Goal: Task Accomplishment & Management: Use online tool/utility

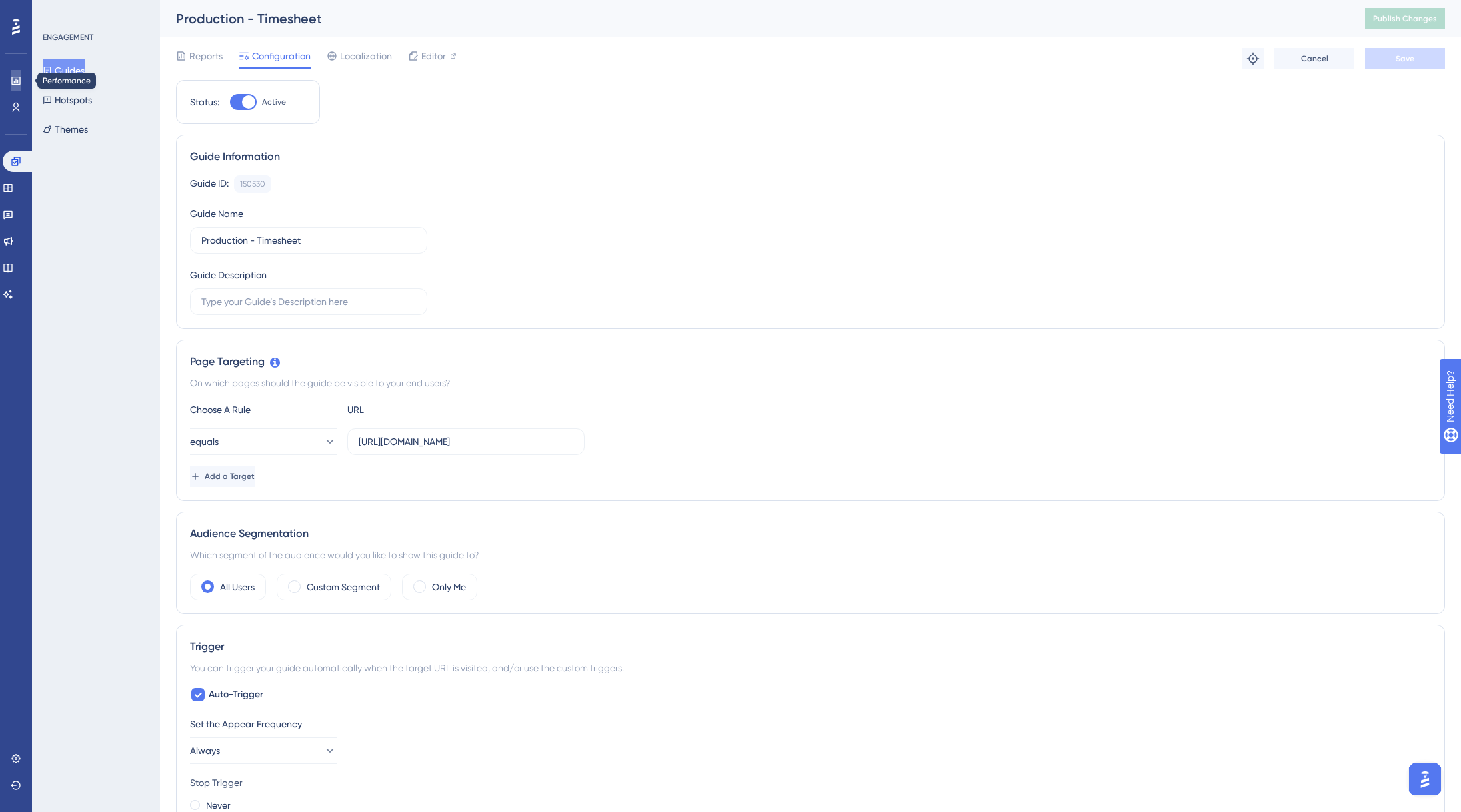
click at [17, 74] on link at bounding box center [16, 80] width 11 height 21
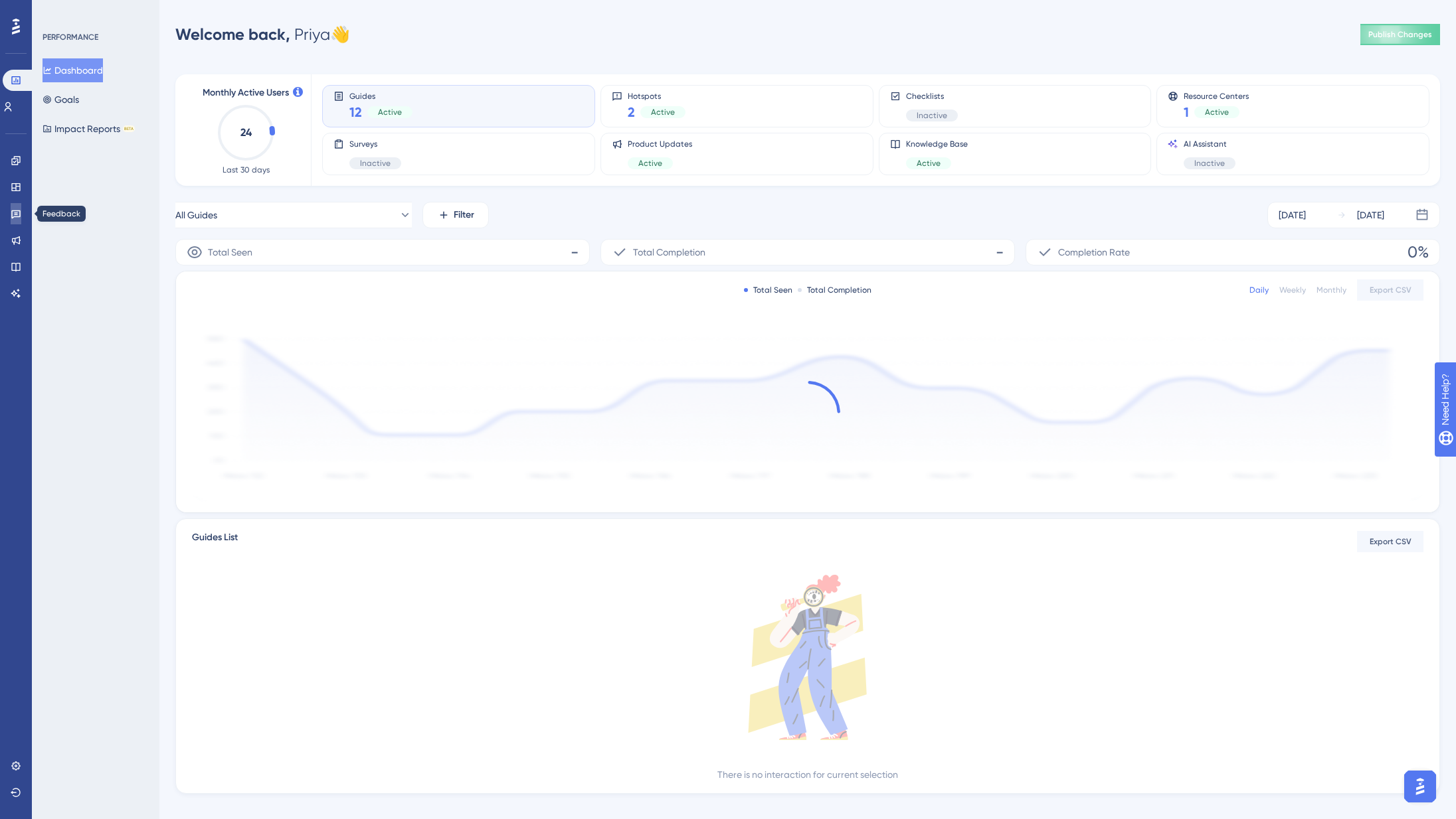
click at [18, 216] on icon at bounding box center [15, 214] width 9 height 8
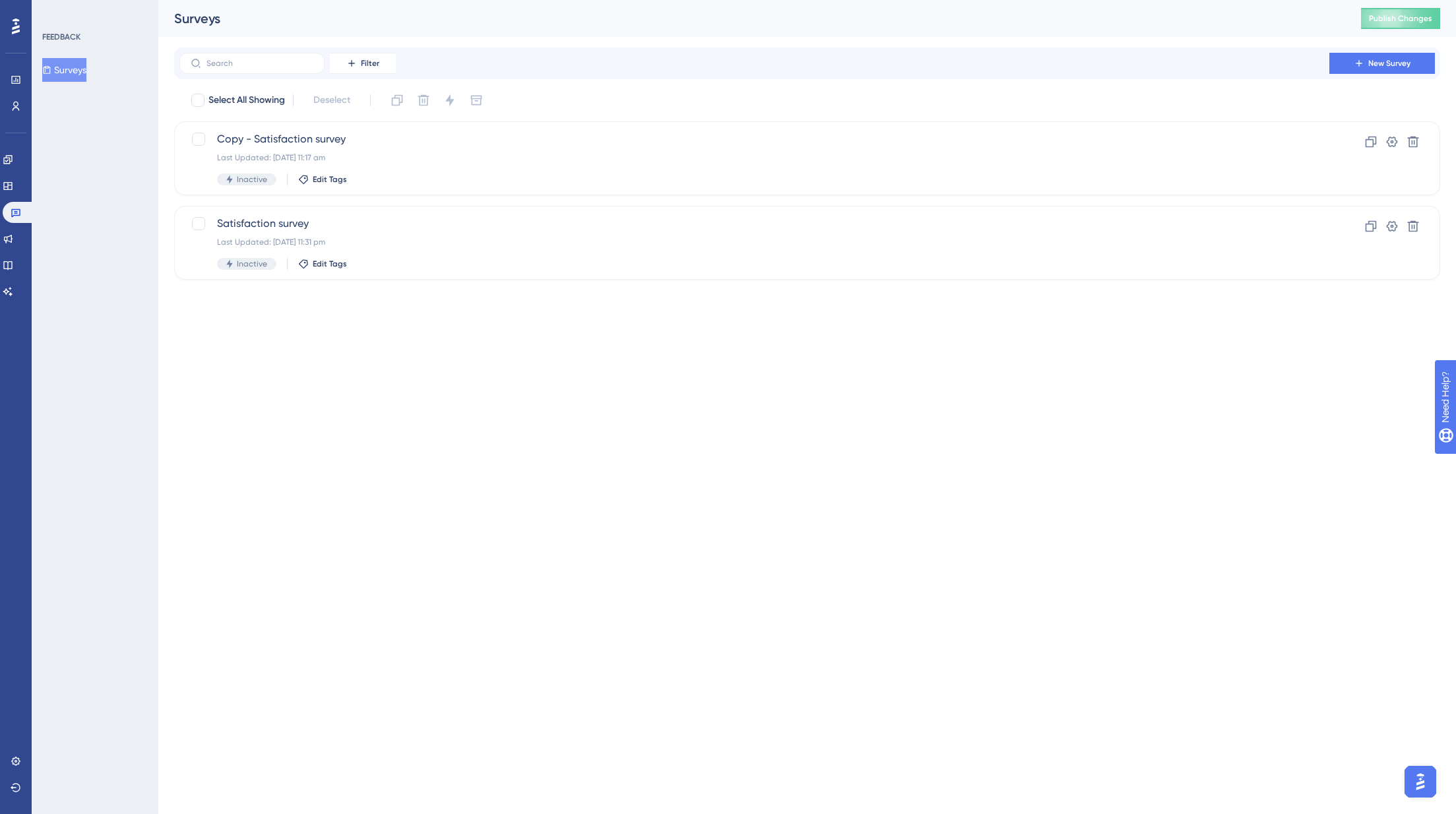
click at [77, 70] on button "Surveys" at bounding box center [64, 70] width 44 height 24
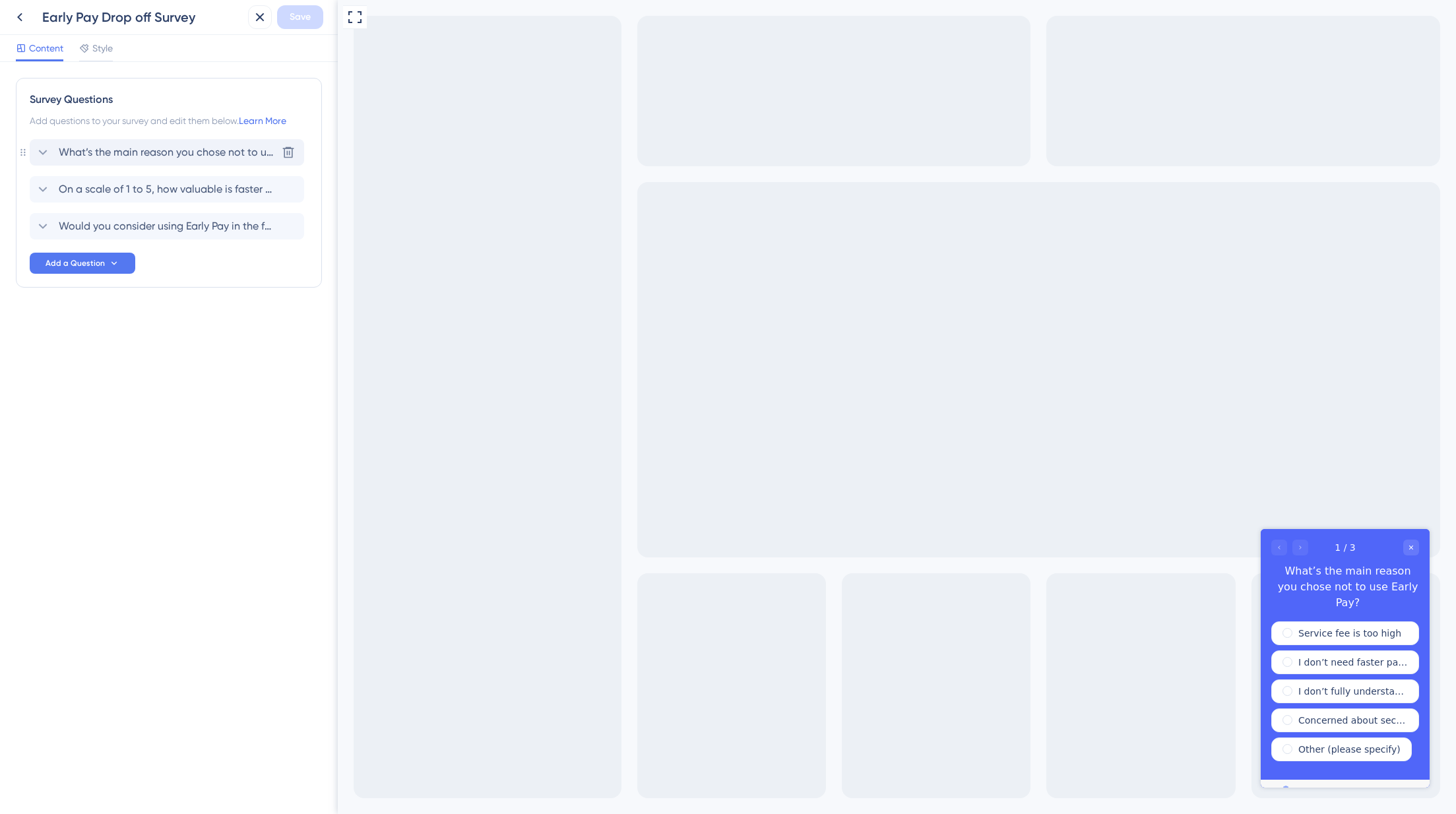
click at [233, 148] on span "What’s the main reason you chose not to use Early Pay?" at bounding box center [168, 152] width 218 height 16
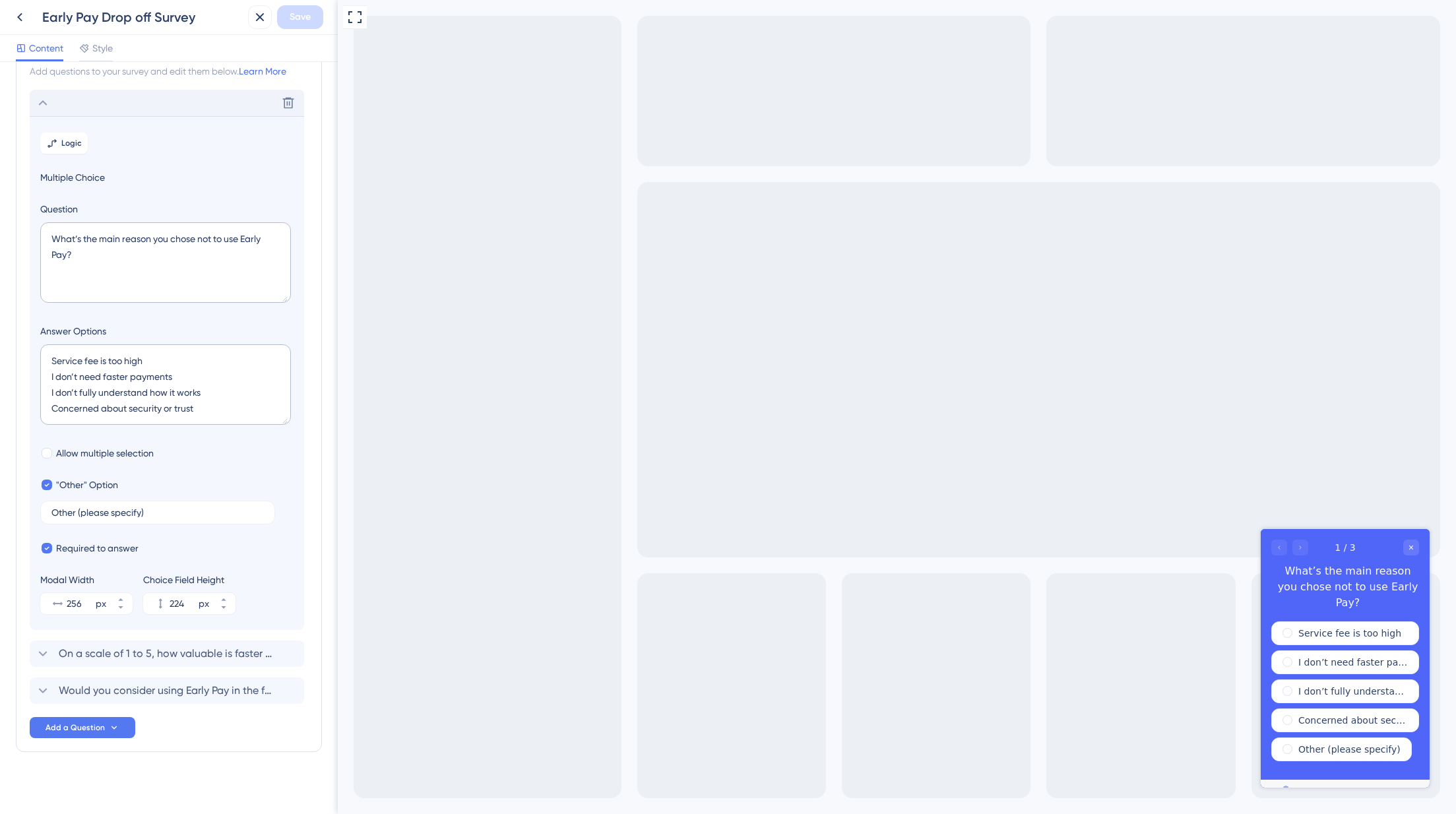
scroll to position [56, 0]
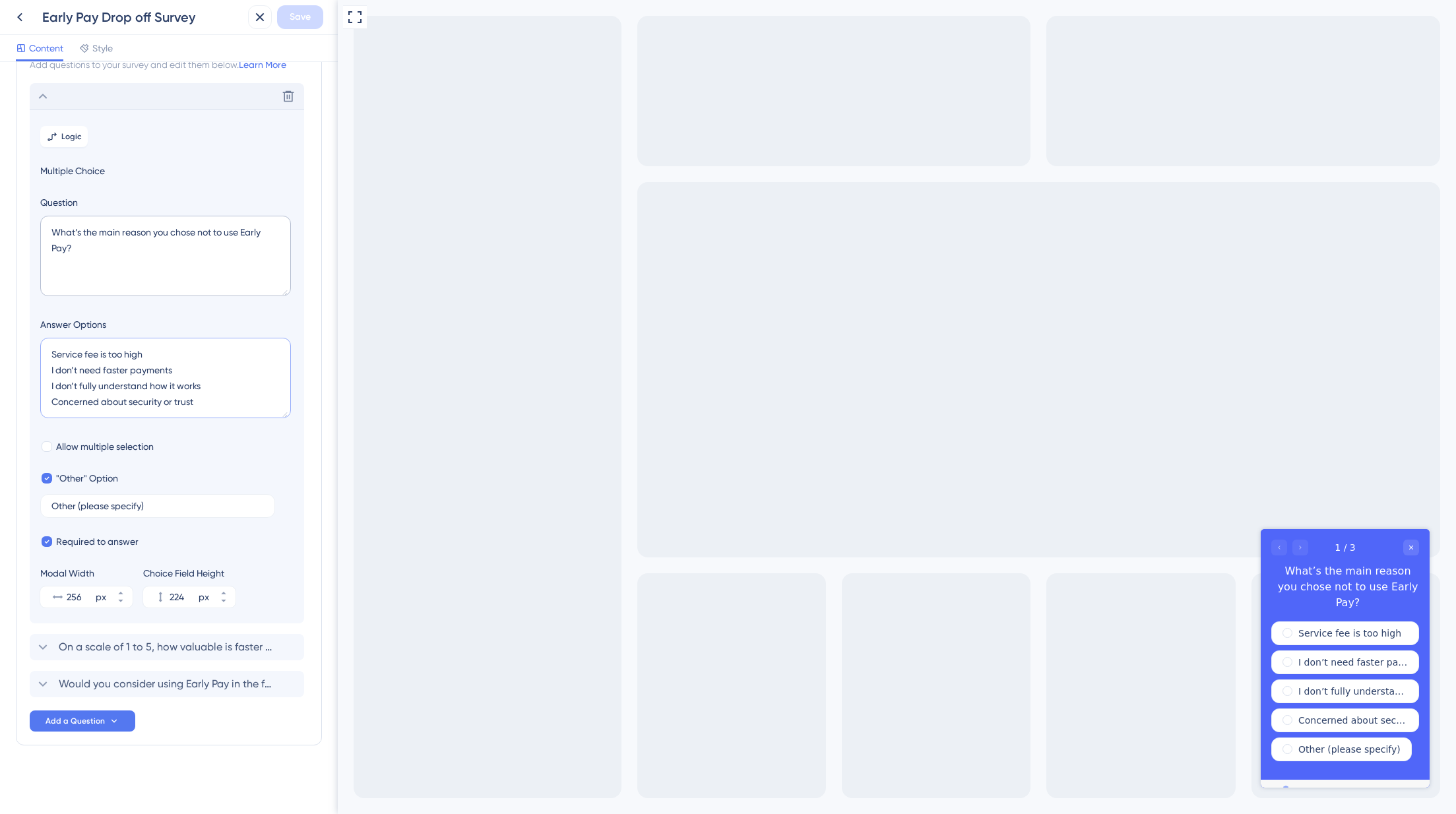
drag, startPoint x: 205, startPoint y: 409, endPoint x: 30, endPoint y: 353, distance: 183.7
click at [30, 353] on section "Logic Multiple Choice Question What’s the main reason you chose not to use Earl…" at bounding box center [166, 367] width 275 height 514
paste textarea "Fee is too high Don’t need faster pay Not clear how it works Security/trust con…"
click at [65, 374] on textarea "Fee is too high Don’t need faster pay Not clear how it works Security/trust con…" at bounding box center [166, 378] width 251 height 80
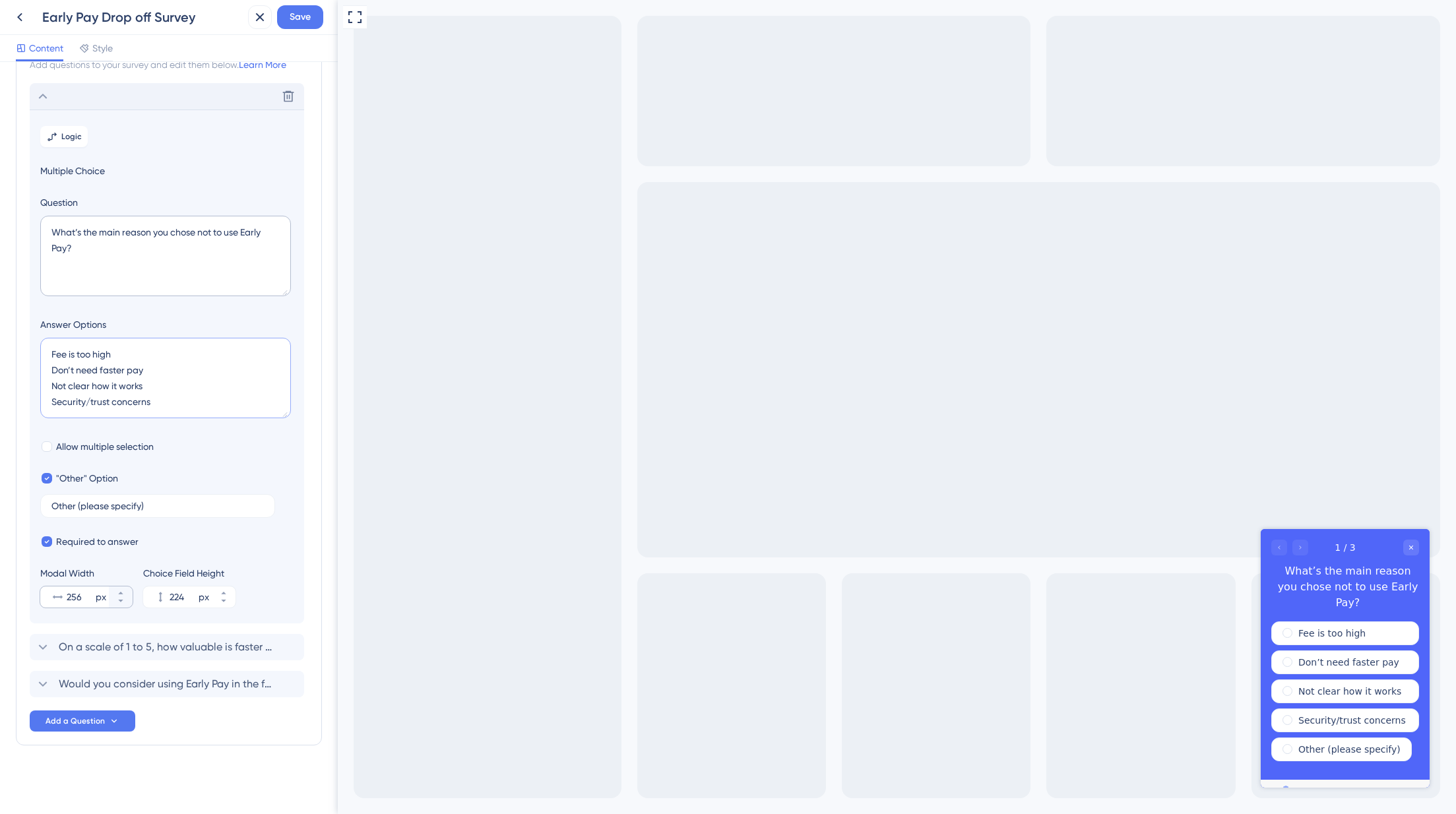
type textarea "Fee is too high Don’t need faster pay Not clear how it works Security/trust con…"
click at [85, 597] on input "256" at bounding box center [80, 597] width 27 height 16
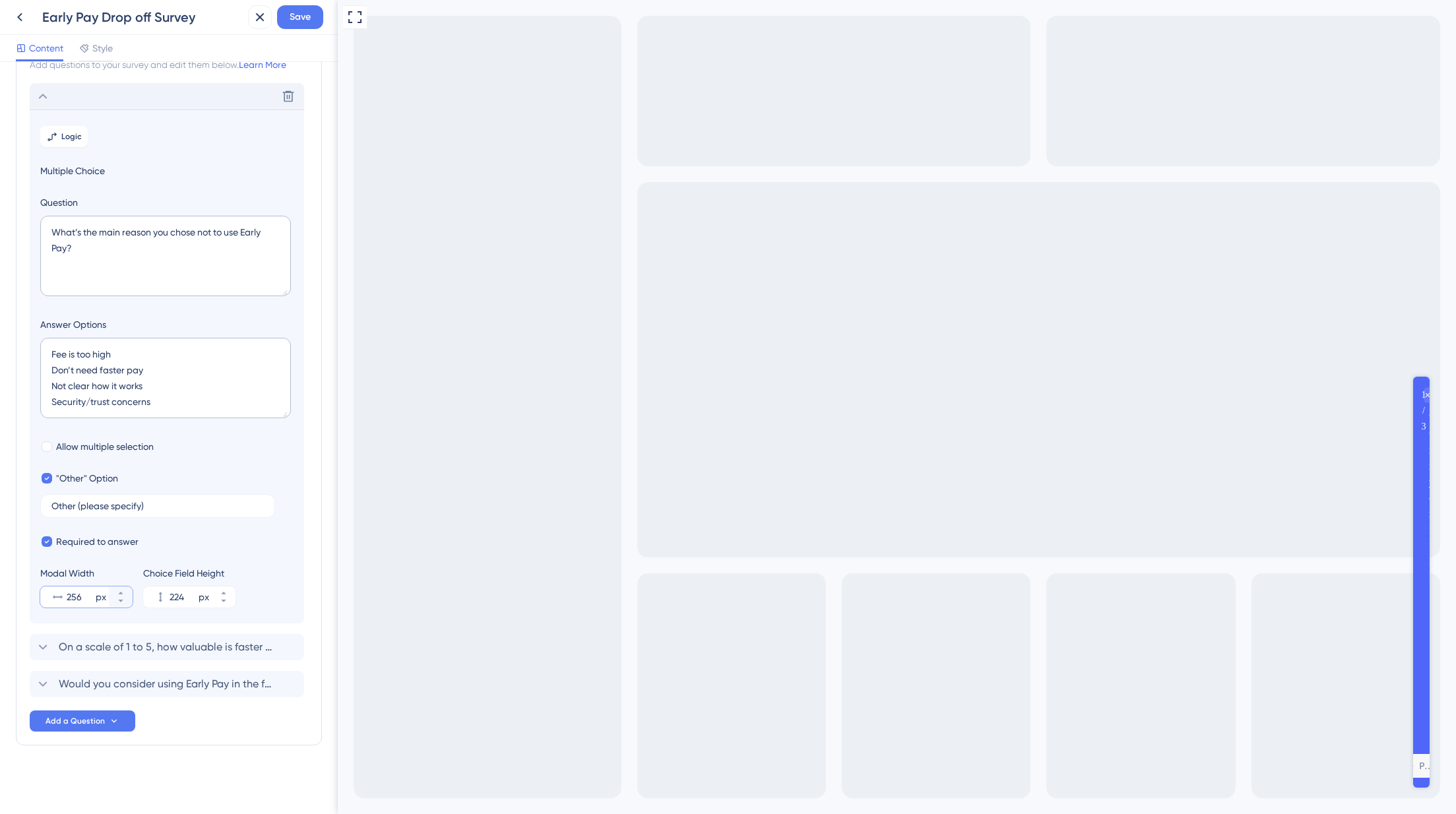
click at [73, 597] on input "256" at bounding box center [80, 597] width 27 height 16
click at [115, 593] on button "256 px" at bounding box center [121, 592] width 24 height 10
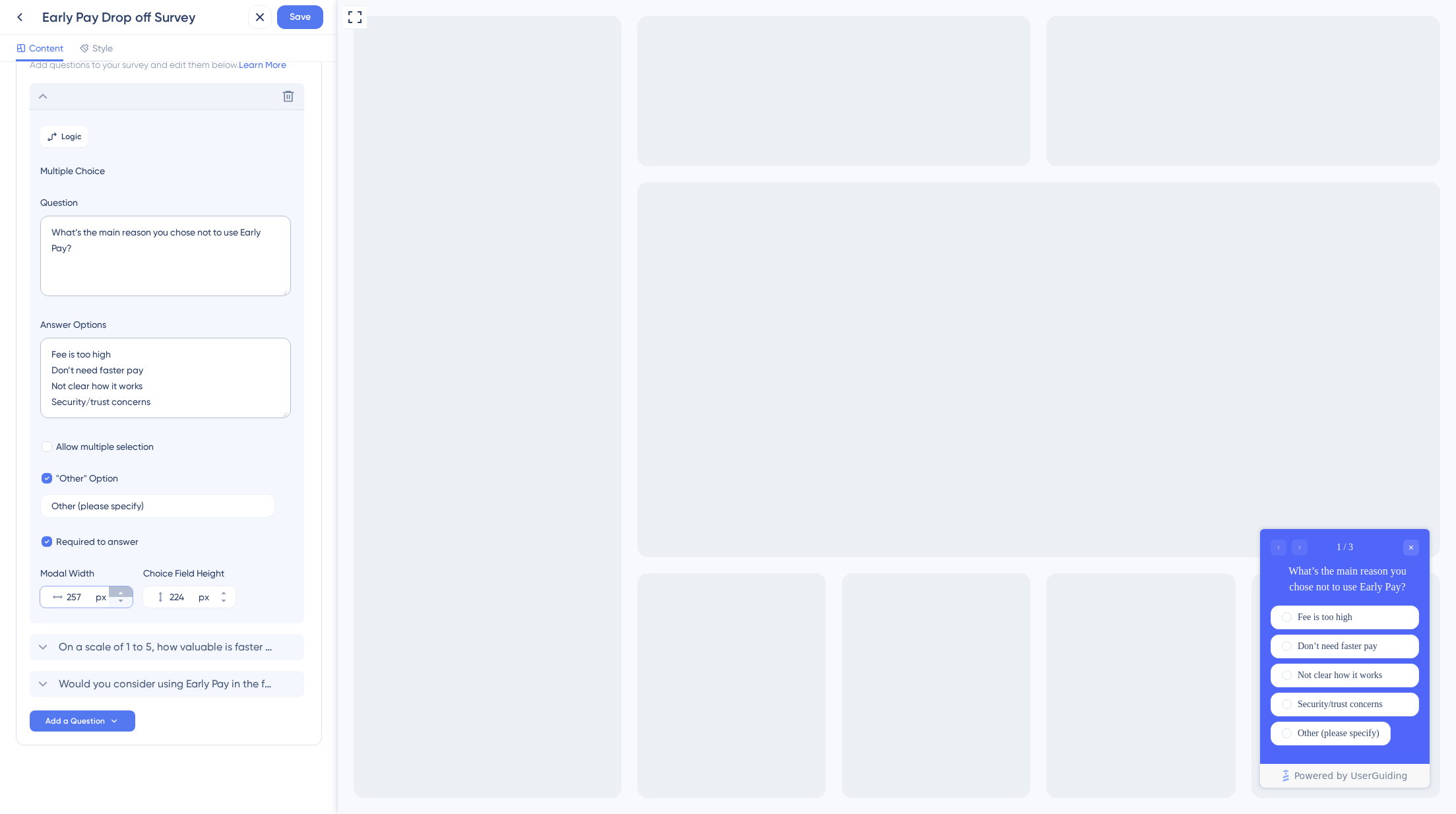
click at [115, 593] on button "257 px" at bounding box center [121, 592] width 24 height 10
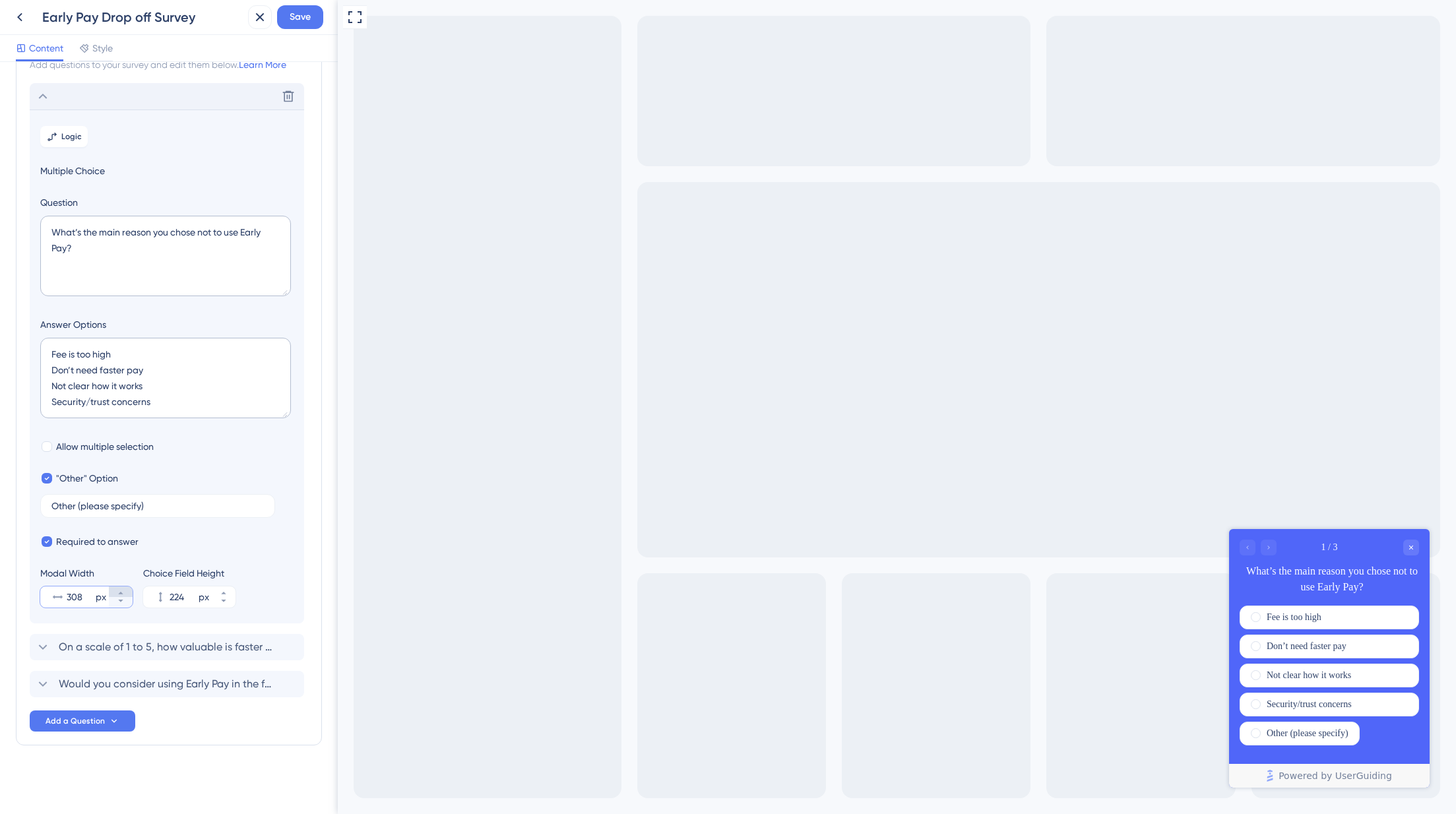
click at [115, 593] on button "308 px" at bounding box center [121, 592] width 24 height 10
click at [115, 593] on button "309 px" at bounding box center [121, 592] width 24 height 10
click at [115, 593] on button "310 px" at bounding box center [121, 592] width 24 height 10
click at [115, 593] on button "311 px" at bounding box center [121, 592] width 24 height 10
click at [115, 593] on button "312 px" at bounding box center [121, 592] width 24 height 10
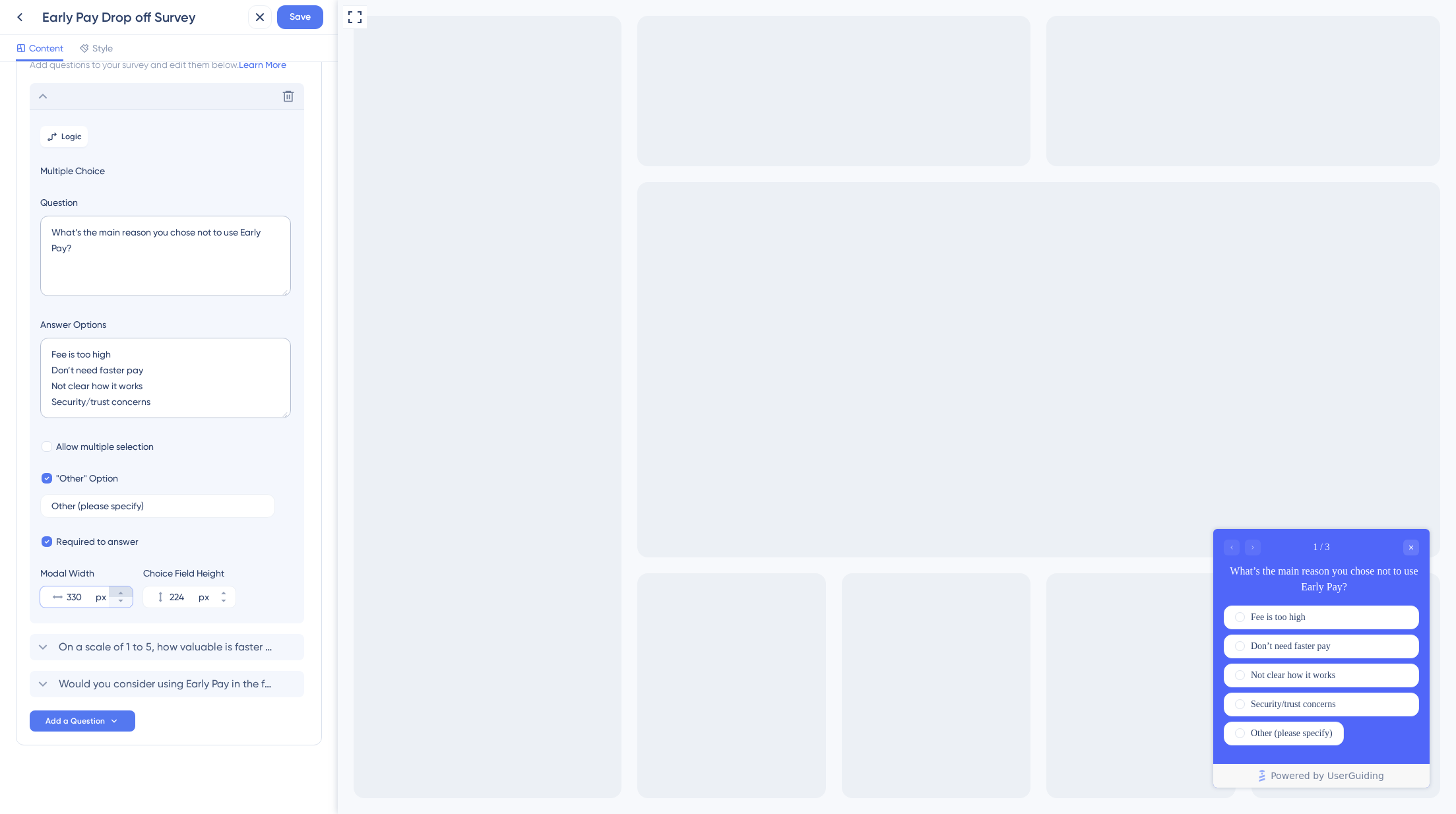
click at [115, 593] on button "330 px" at bounding box center [121, 592] width 24 height 10
click at [115, 593] on button "341 px" at bounding box center [121, 592] width 24 height 10
click at [115, 593] on button "342 px" at bounding box center [121, 592] width 24 height 10
click at [115, 593] on button "343 px" at bounding box center [121, 592] width 24 height 10
click at [115, 593] on button "344 px" at bounding box center [121, 592] width 24 height 10
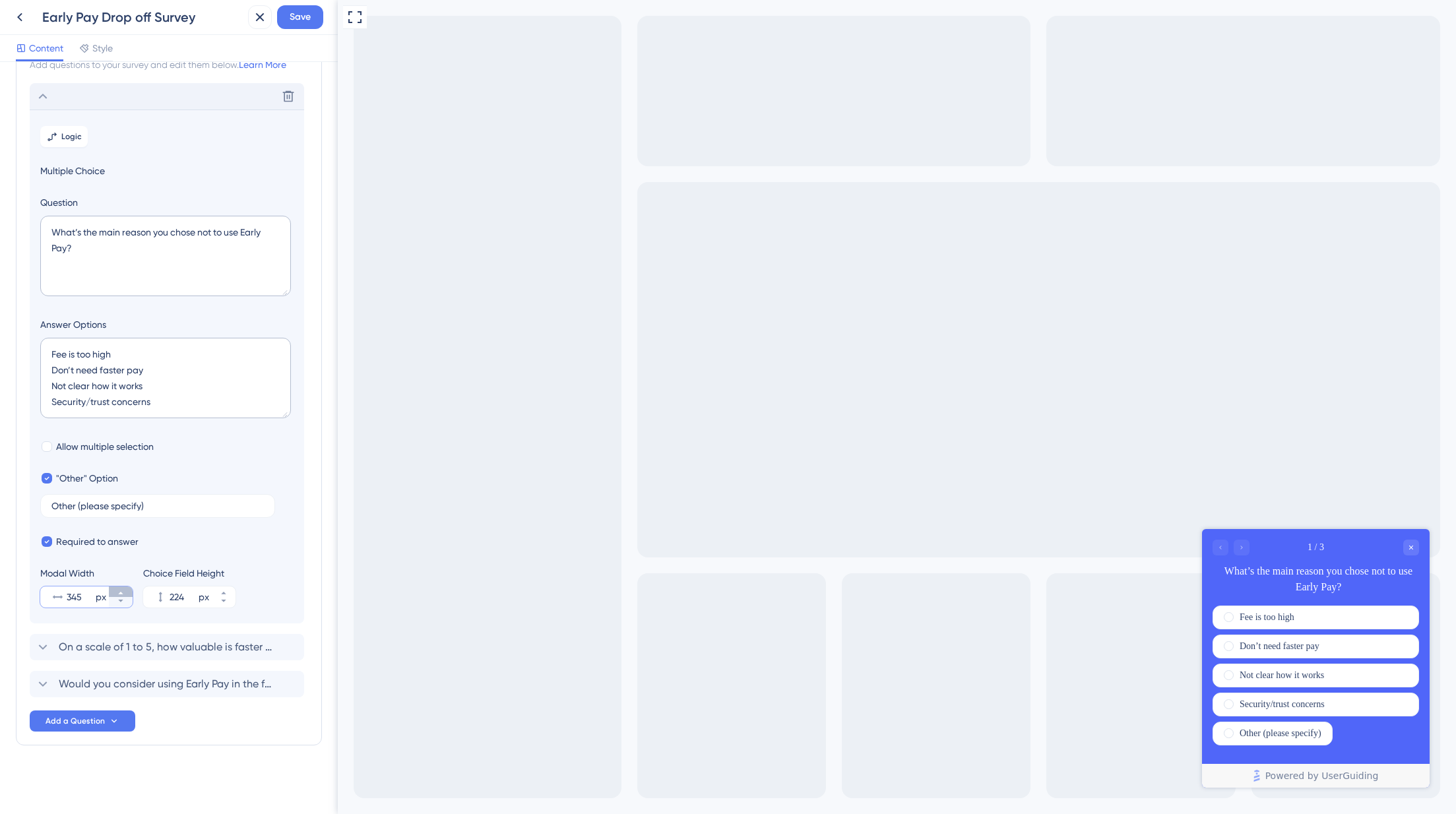
click at [115, 593] on button "345 px" at bounding box center [121, 592] width 24 height 10
click at [115, 593] on button "346 px" at bounding box center [121, 592] width 24 height 10
click at [115, 593] on button "347 px" at bounding box center [121, 592] width 24 height 10
click at [115, 593] on button "348 px" at bounding box center [121, 592] width 24 height 10
click at [115, 593] on button "349 px" at bounding box center [121, 592] width 24 height 10
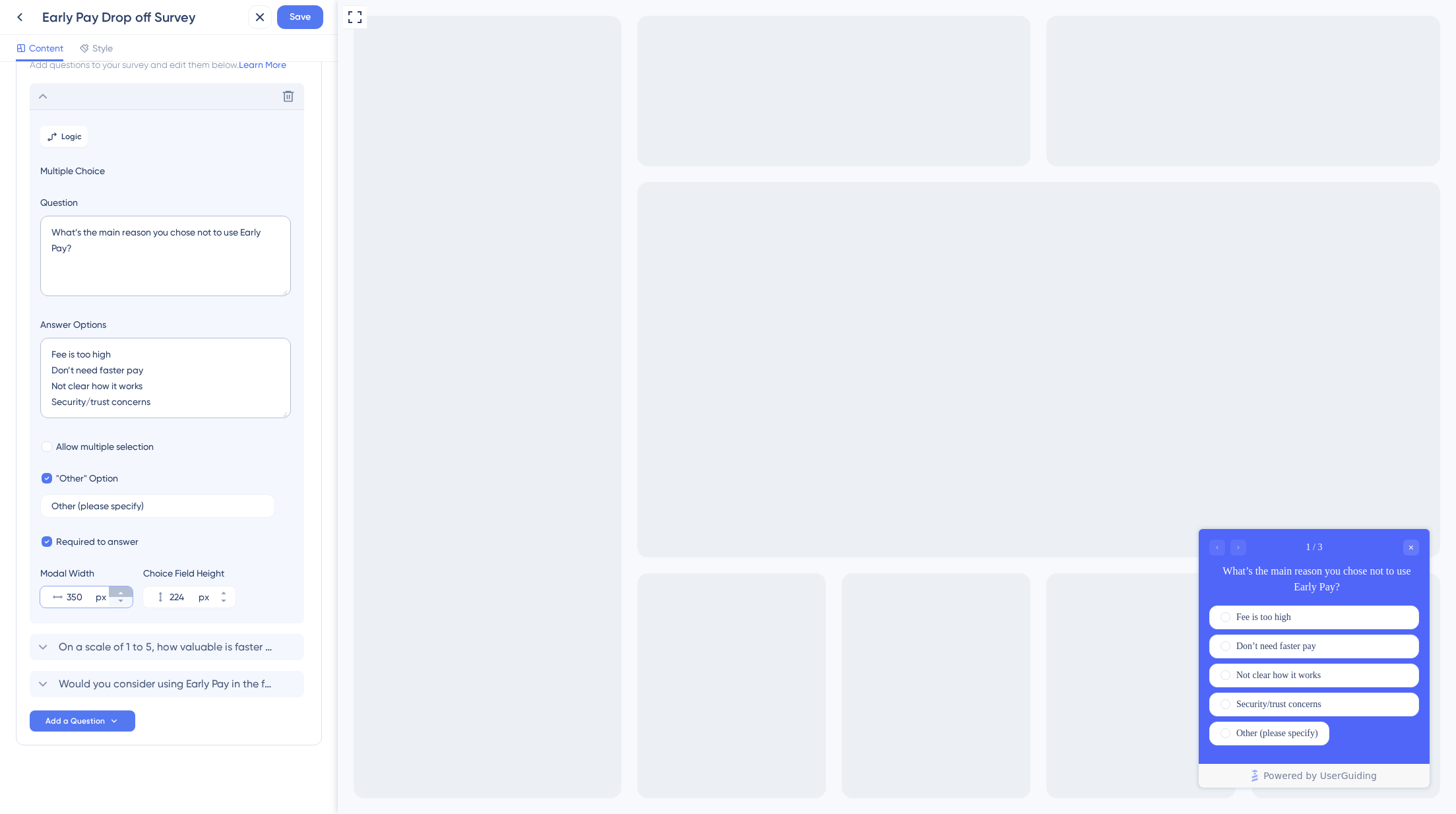
click at [115, 593] on button "350 px" at bounding box center [121, 592] width 24 height 10
click at [115, 593] on button "351 px" at bounding box center [121, 592] width 24 height 10
click at [115, 593] on button "353 px" at bounding box center [121, 592] width 24 height 10
click at [82, 591] on input "354" at bounding box center [80, 597] width 27 height 16
click at [54, 597] on icon at bounding box center [58, 597] width 10 height 3
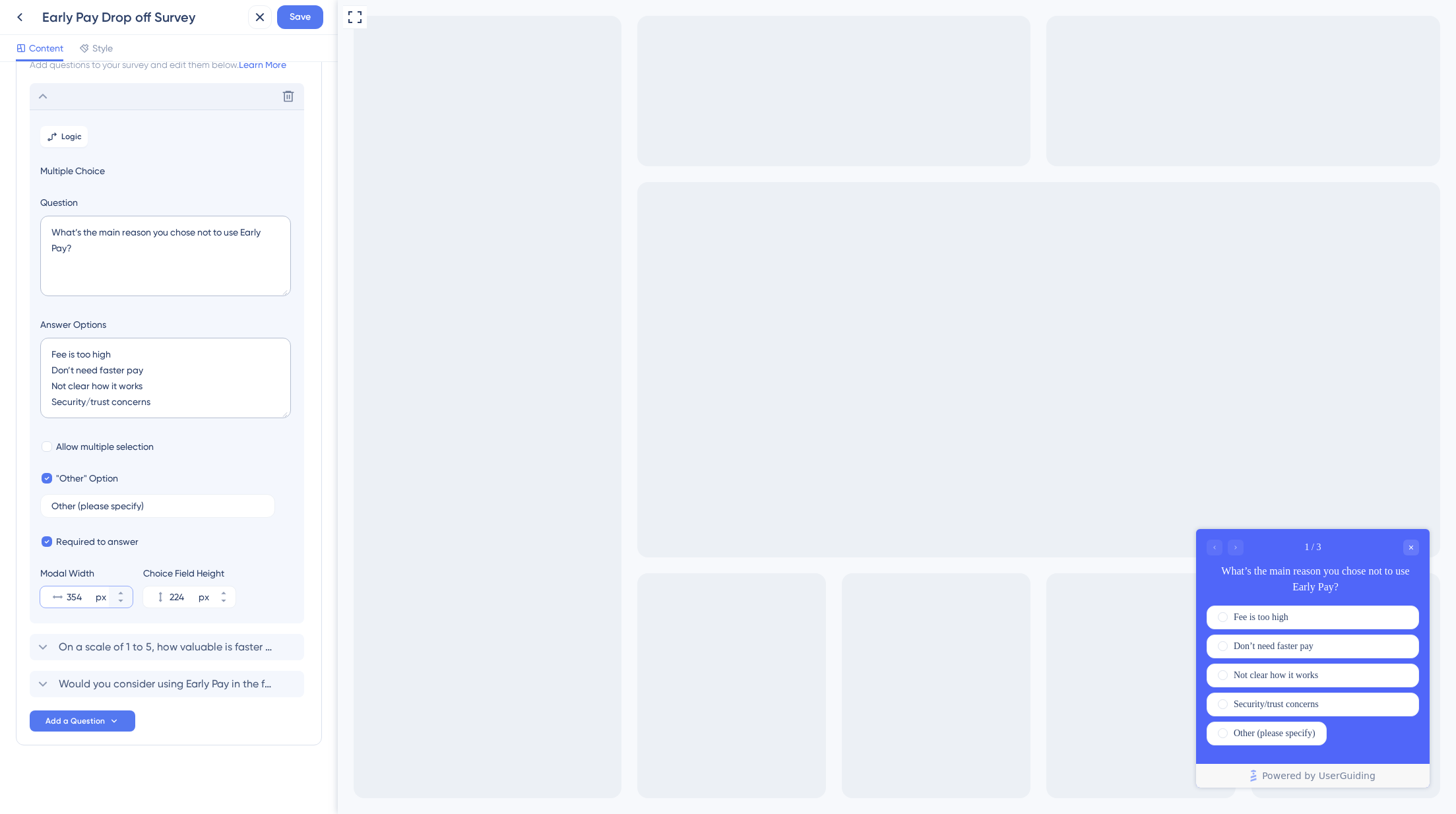
click at [66, 597] on input "354" at bounding box center [80, 597] width 27 height 16
click at [62, 597] on icon at bounding box center [58, 597] width 10 height 3
click at [66, 597] on input "354" at bounding box center [80, 597] width 27 height 16
click at [68, 597] on input "354" at bounding box center [80, 597] width 27 height 16
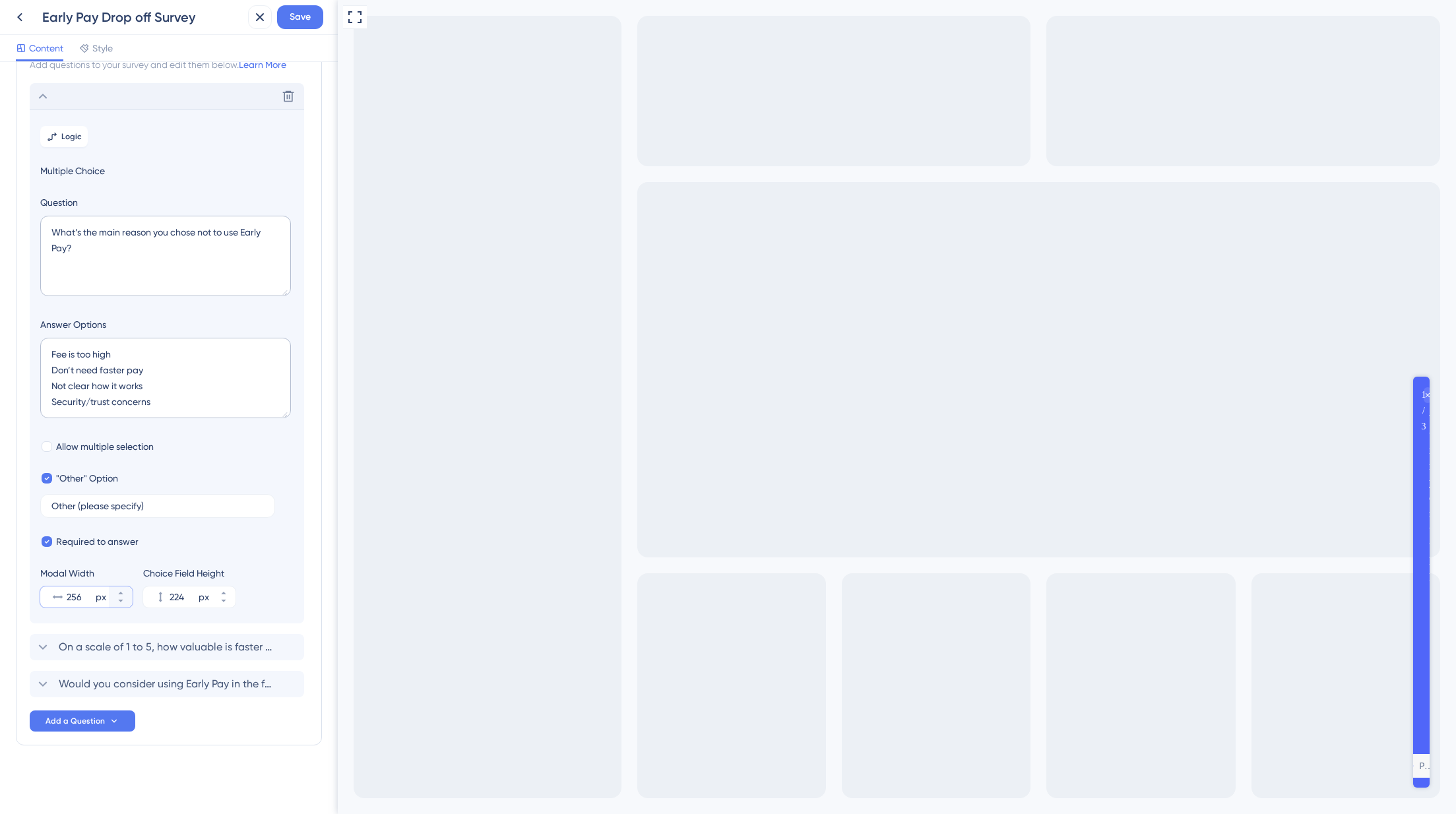
click at [67, 597] on input "256" at bounding box center [80, 597] width 27 height 16
drag, startPoint x: 67, startPoint y: 597, endPoint x: 73, endPoint y: 600, distance: 6.7
click at [67, 598] on input "256" at bounding box center [80, 597] width 27 height 16
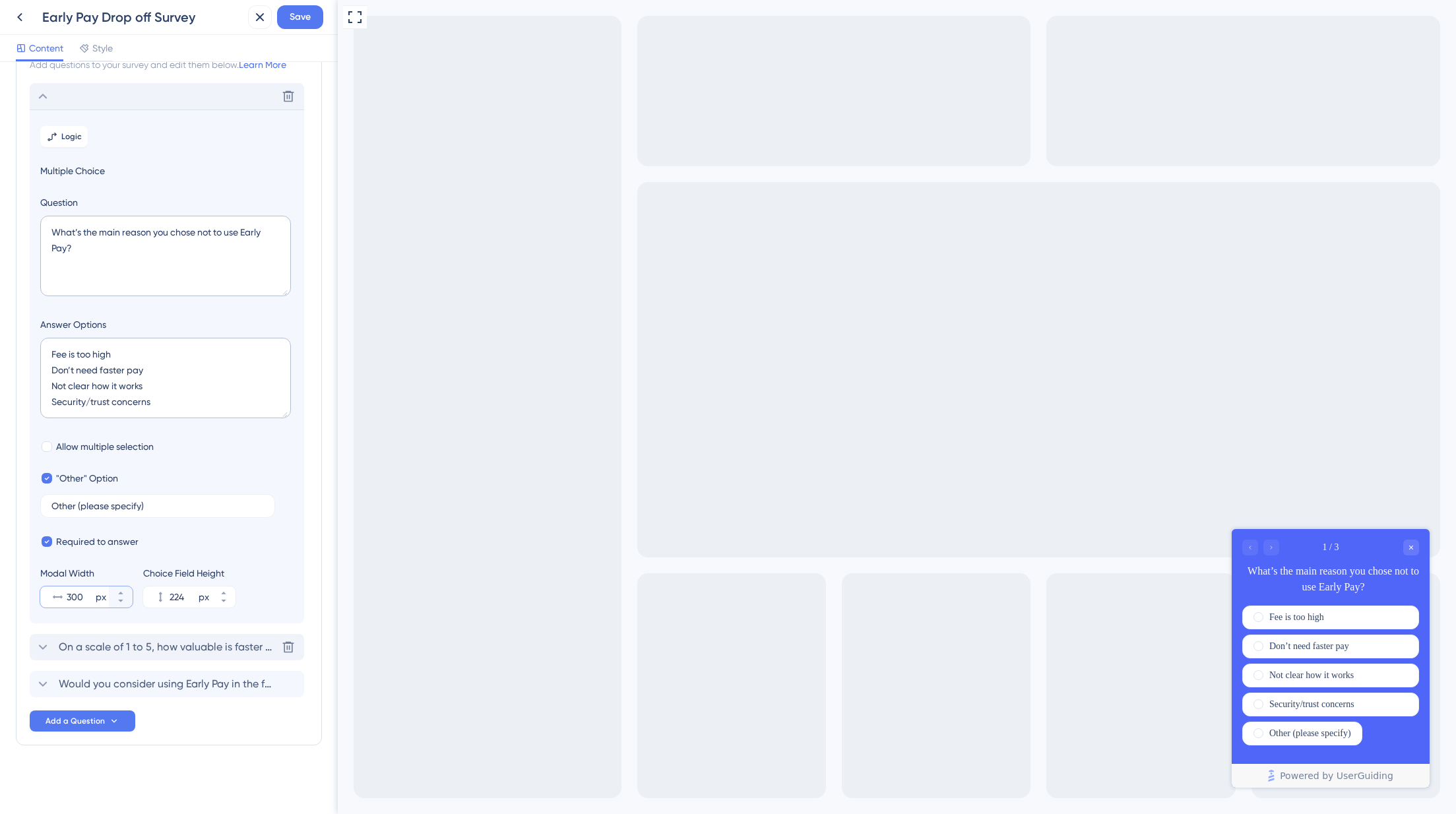
type input "300"
click at [132, 646] on span "On a scale of 1 to 5, how valuable is faster payment (next-day after invoice ap…" at bounding box center [168, 647] width 218 height 16
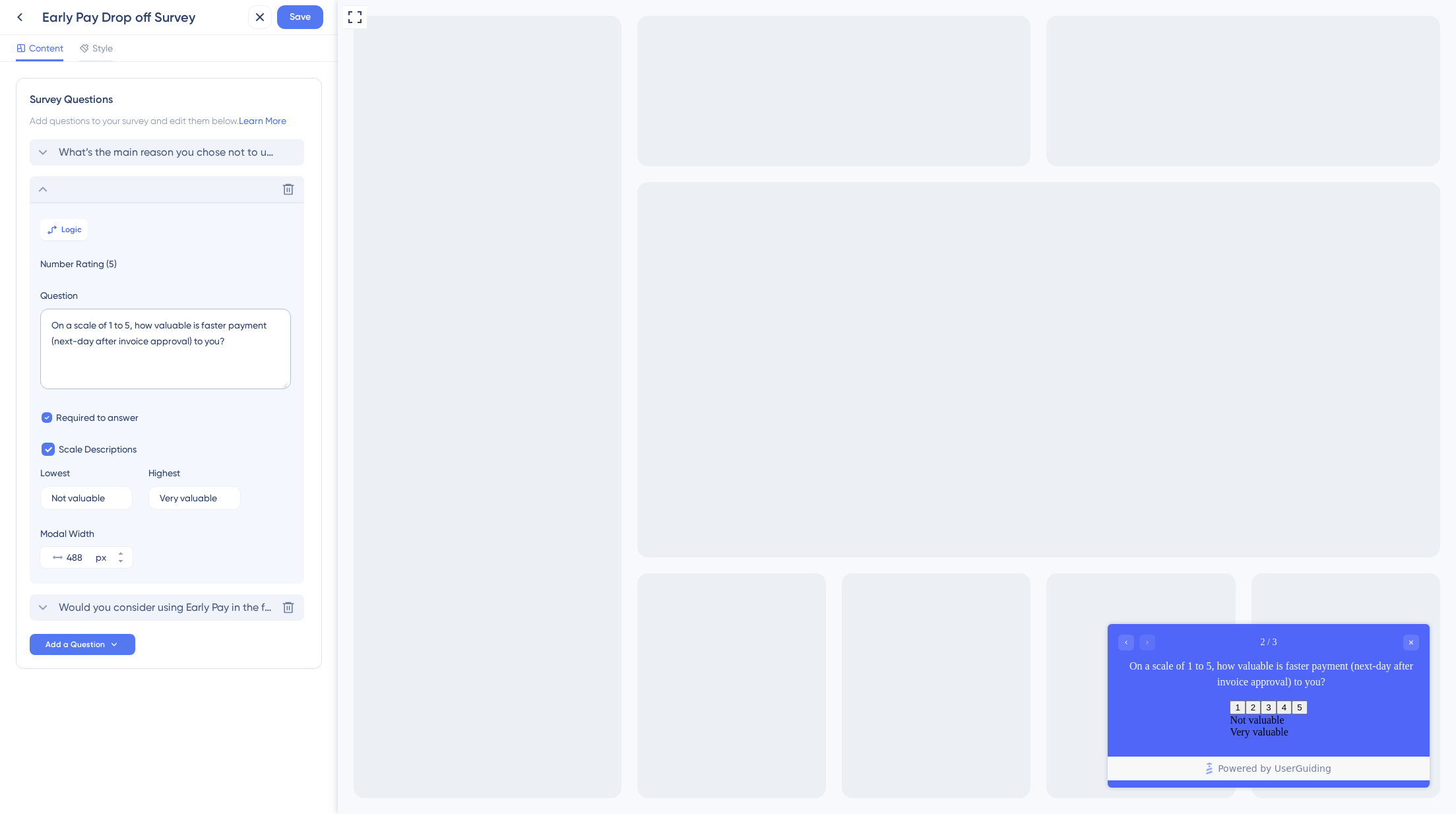
click at [122, 611] on span "Would you consider using Early Pay in the future?" at bounding box center [168, 607] width 218 height 16
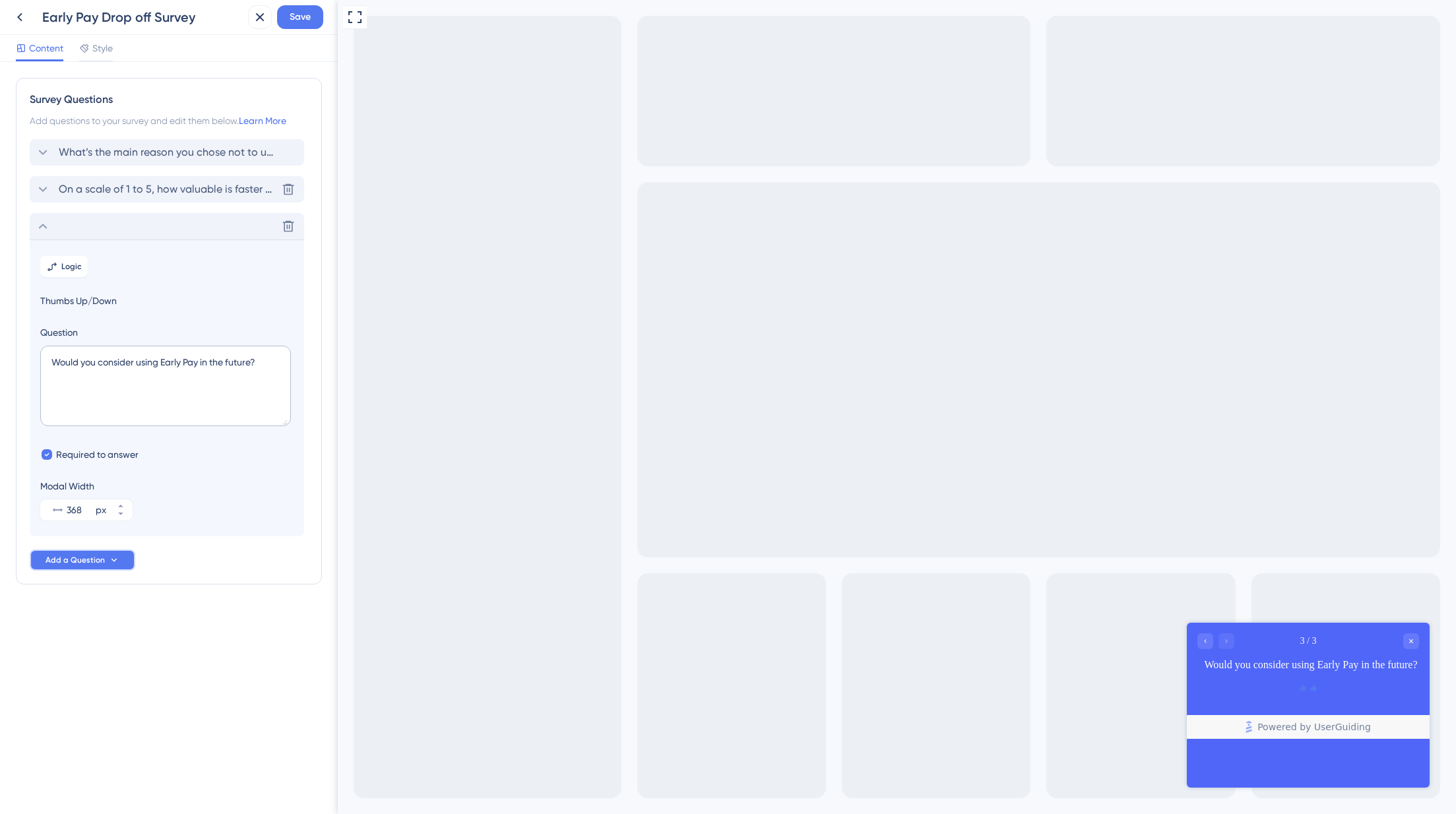
click at [90, 560] on span "Add a Question" at bounding box center [75, 560] width 59 height 10
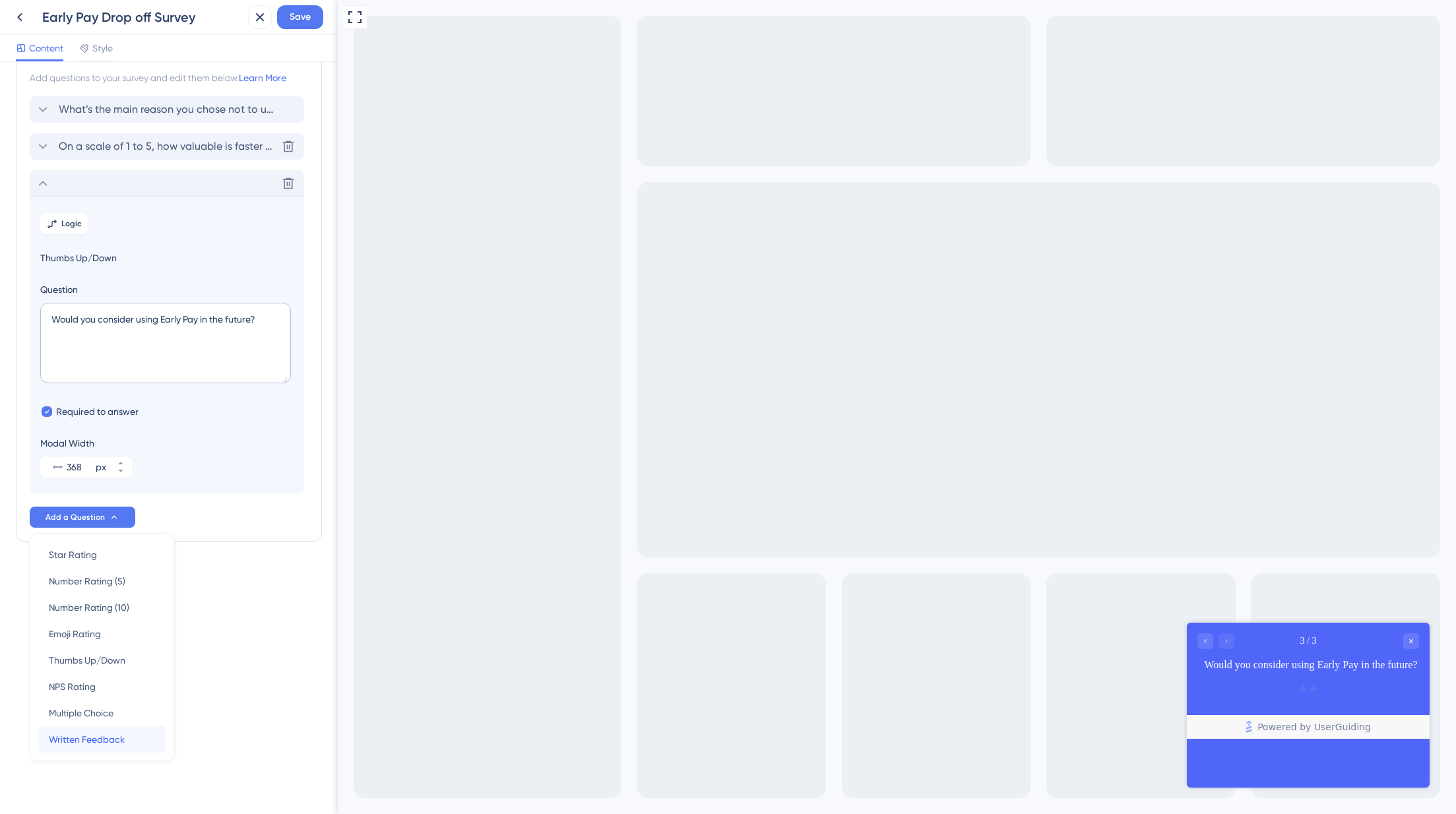
click at [109, 739] on span "Written Feedback" at bounding box center [87, 739] width 76 height 16
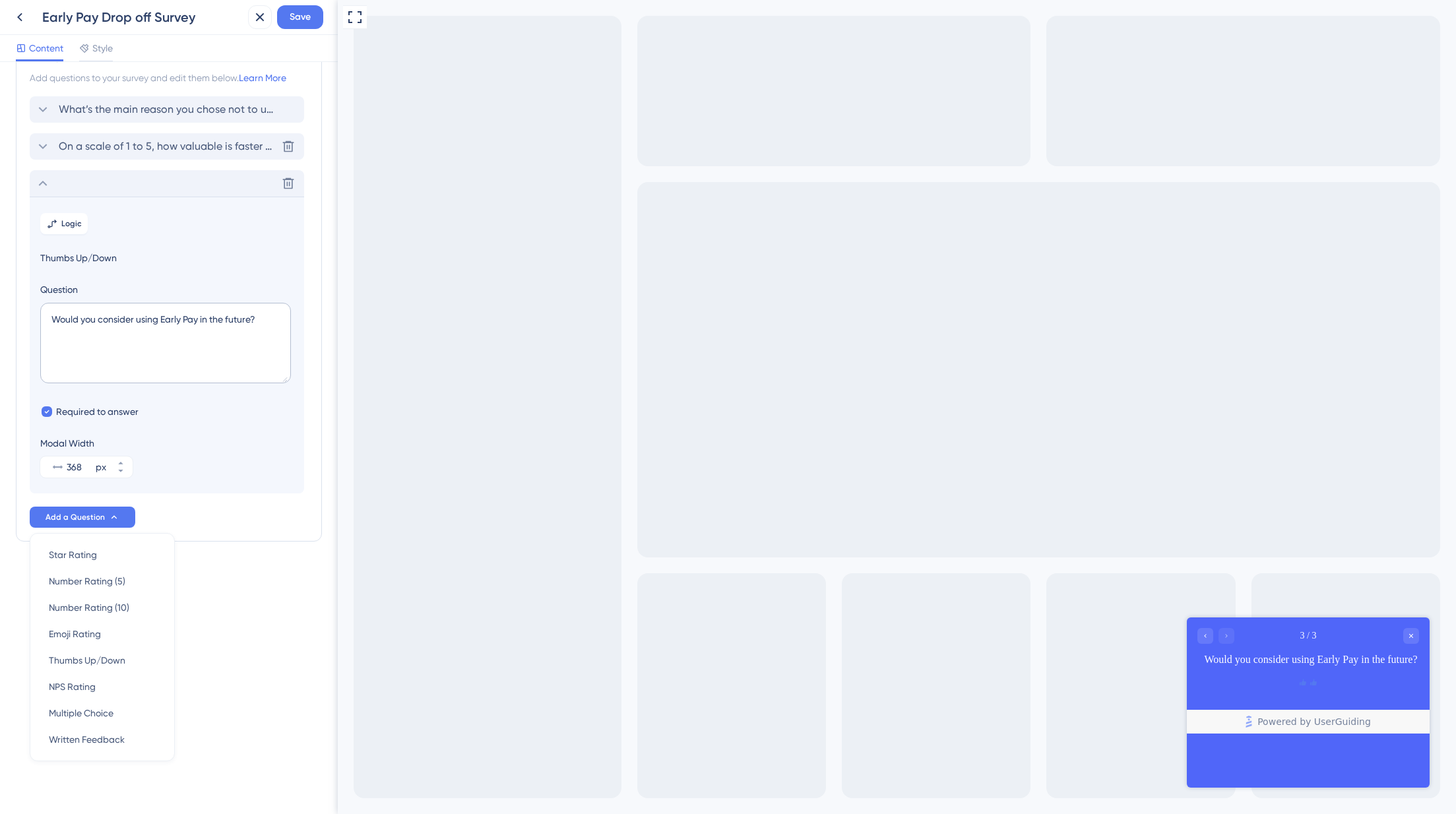
scroll to position [0, 0]
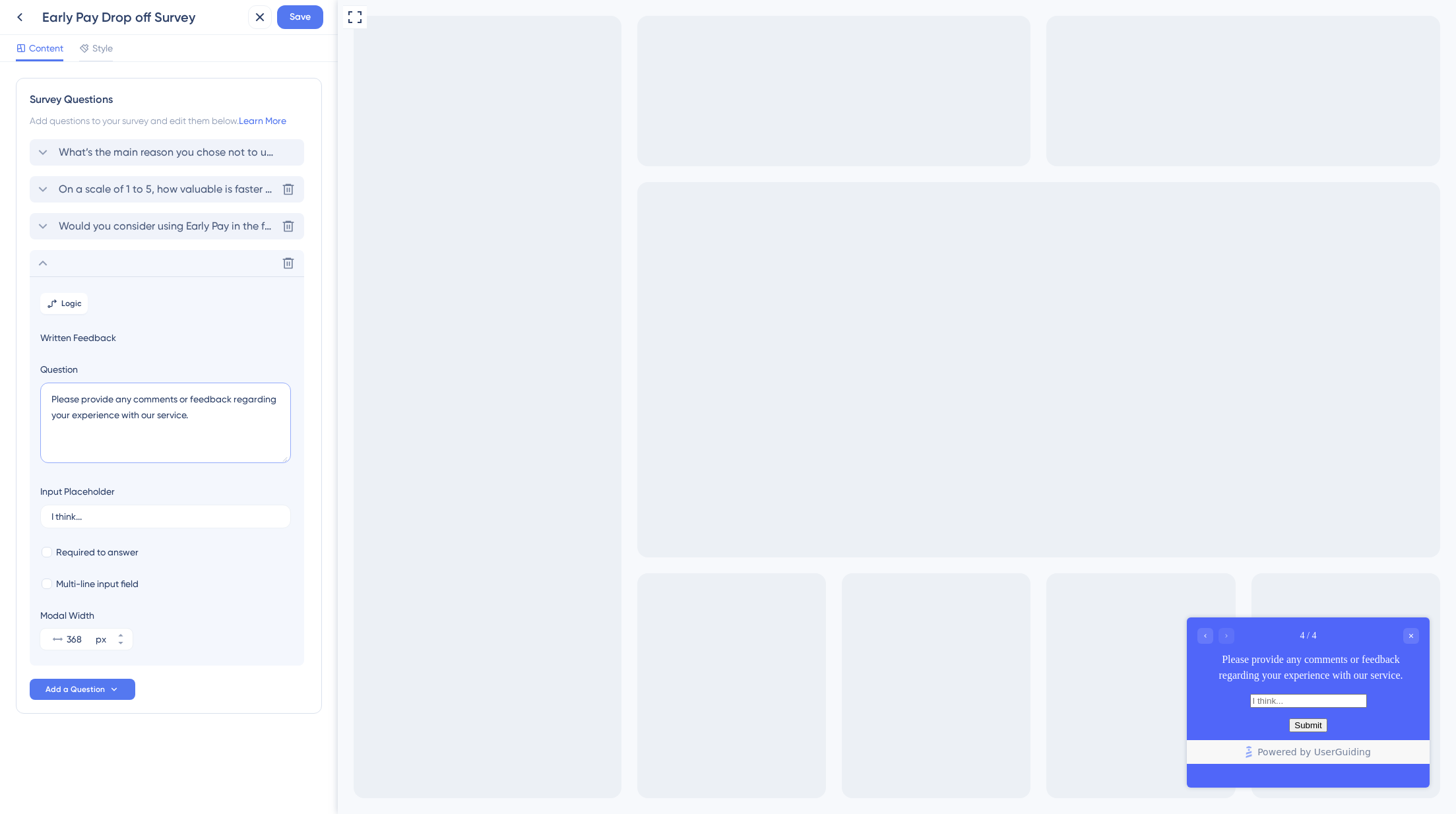
click at [145, 437] on textarea "Please provide any comments or feedback regarding your experience with our serv…" at bounding box center [166, 423] width 251 height 80
paste textarea "What’s one thing we could improve to make Early Pay more useful?"
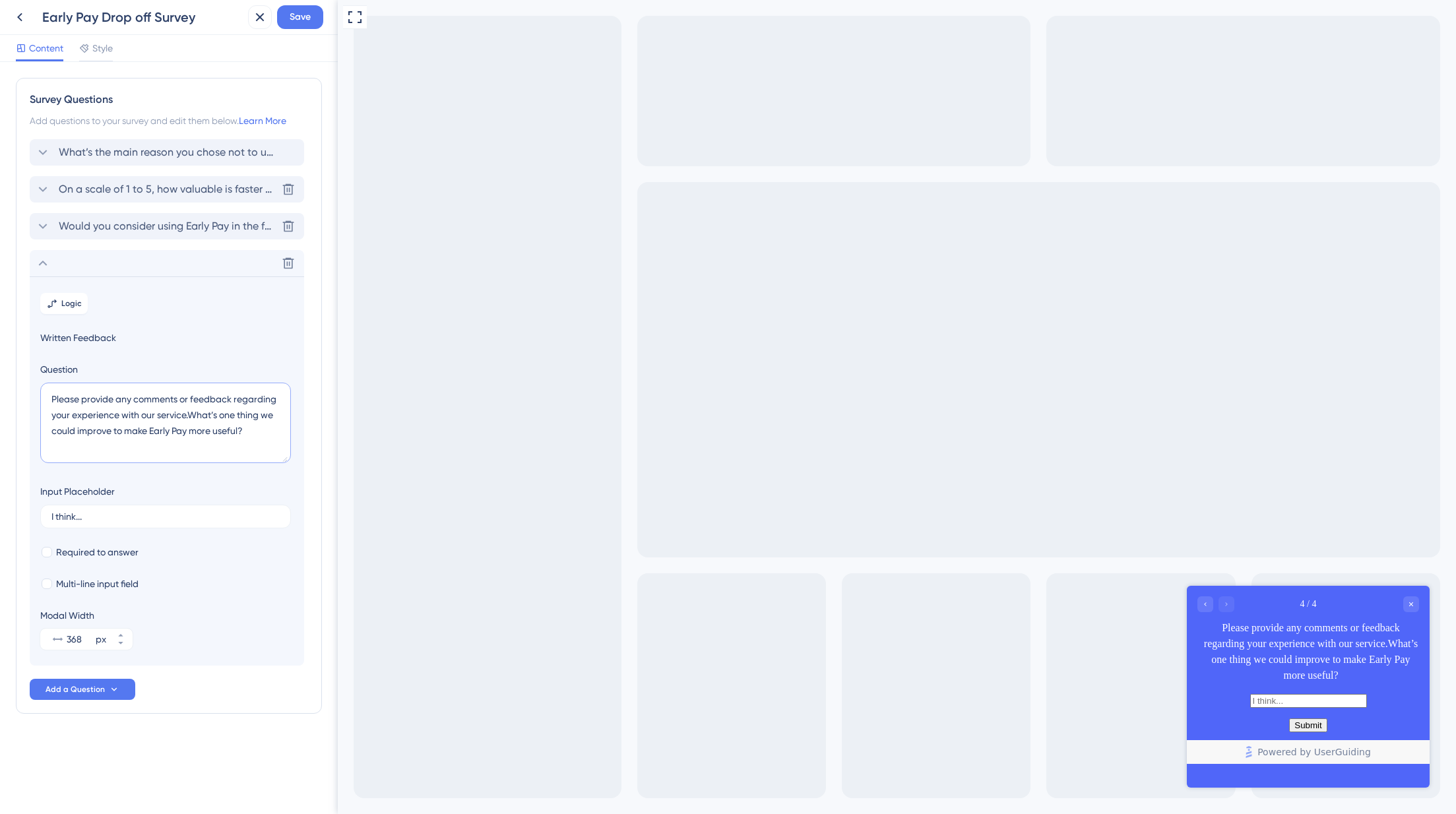
paste textarea
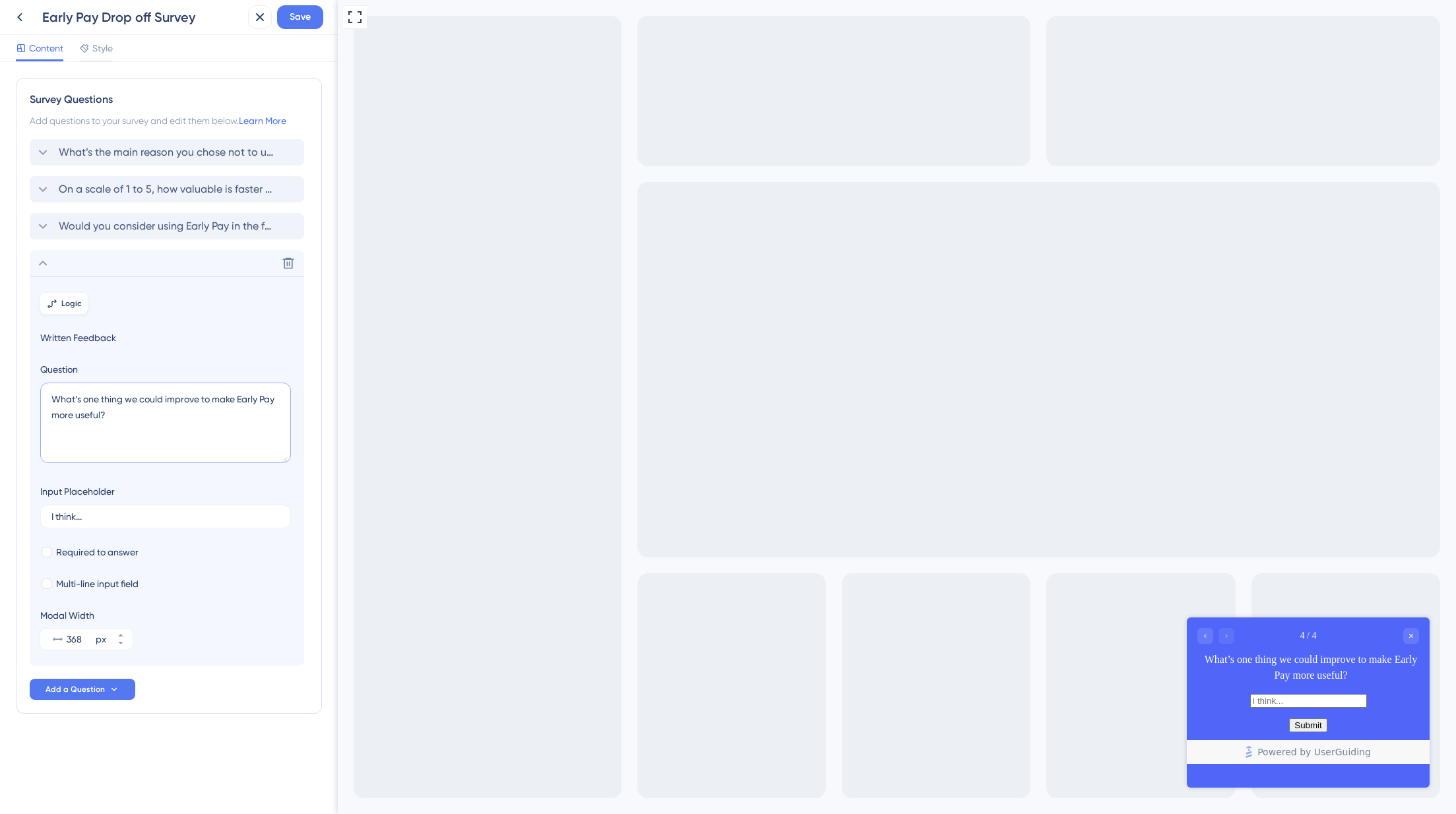
type textarea "What’s one thing we could improve to make Early Pay more useful?"
click at [77, 300] on span "Logic" at bounding box center [71, 303] width 20 height 10
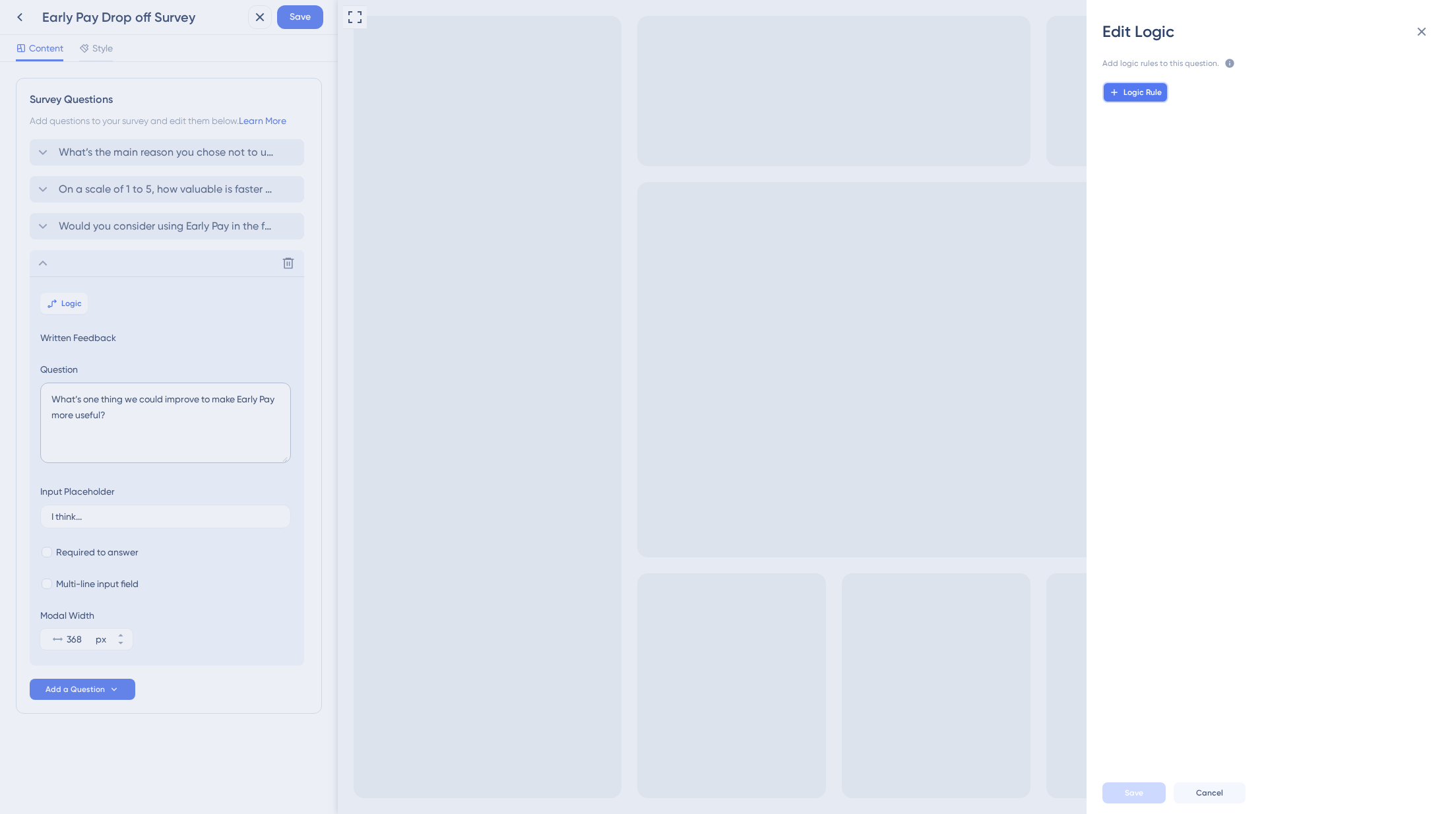
click at [1127, 94] on span "Logic Rule" at bounding box center [1142, 92] width 38 height 10
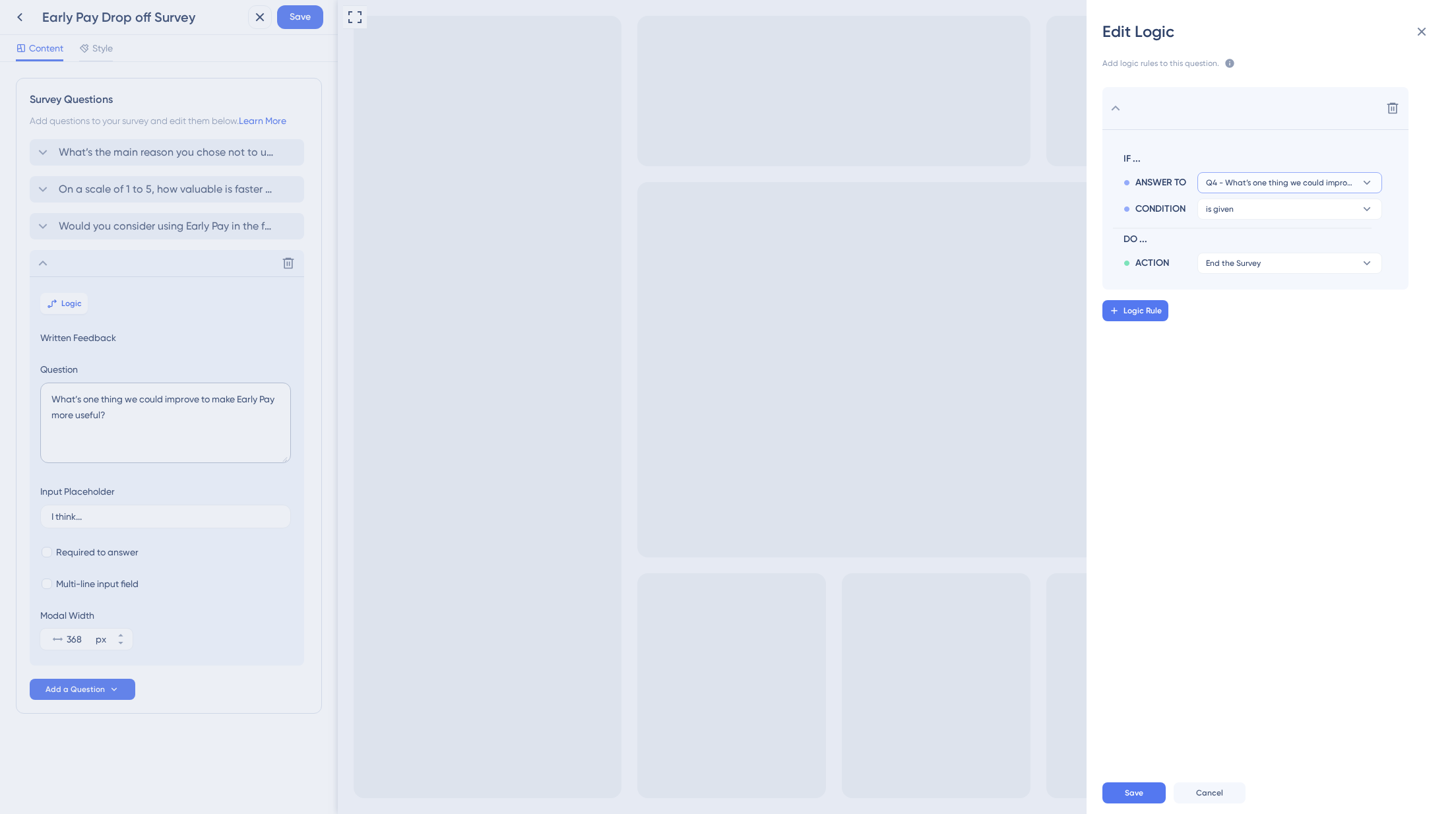
click at [1258, 181] on span "Q4 - What’s one thing we could improve to make Early Pay more useful?" at bounding box center [1280, 182] width 149 height 10
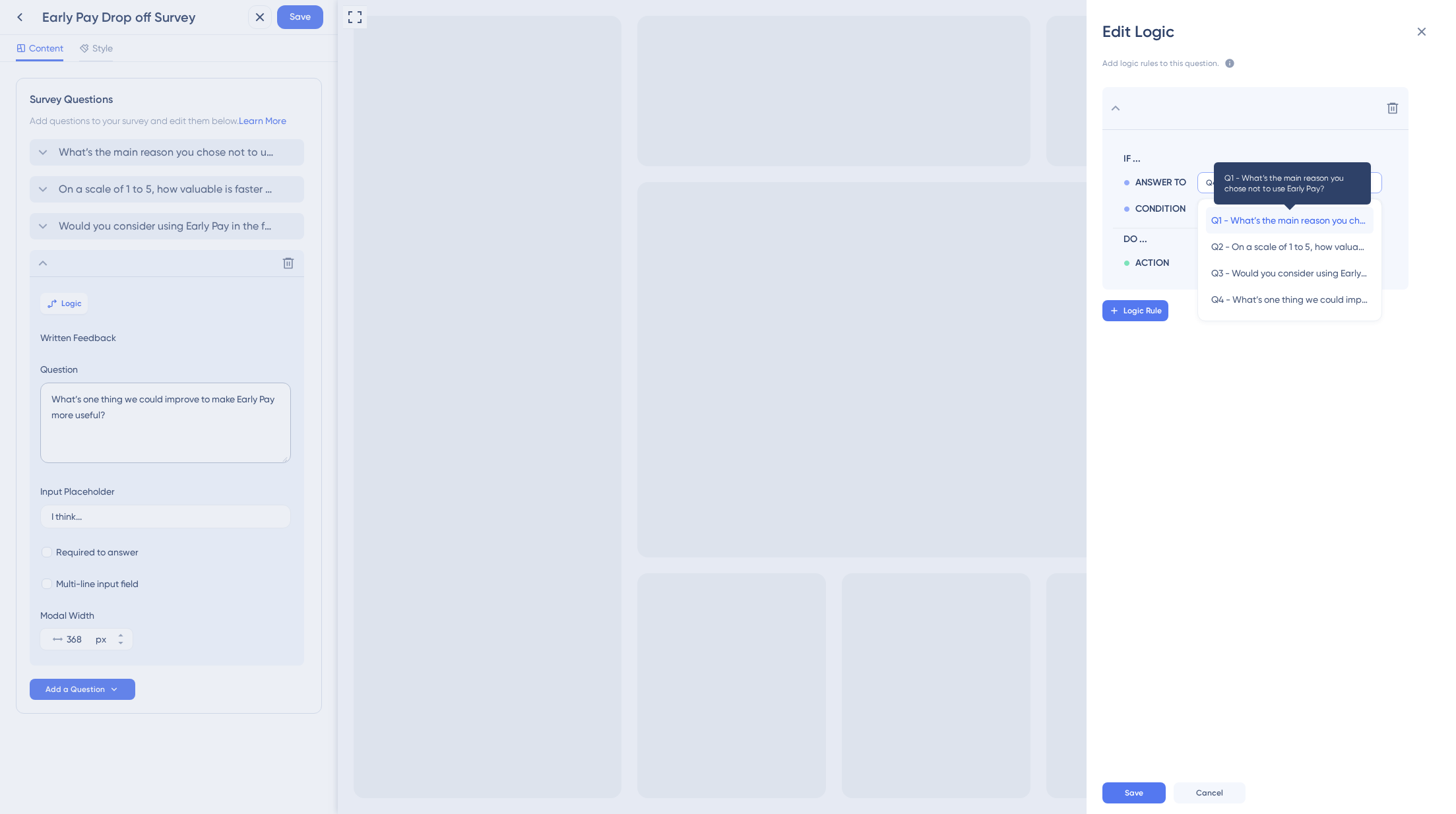
click at [1272, 219] on span "Q1 - What’s the main reason you chose not to use Early Pay?" at bounding box center [1290, 220] width 157 height 16
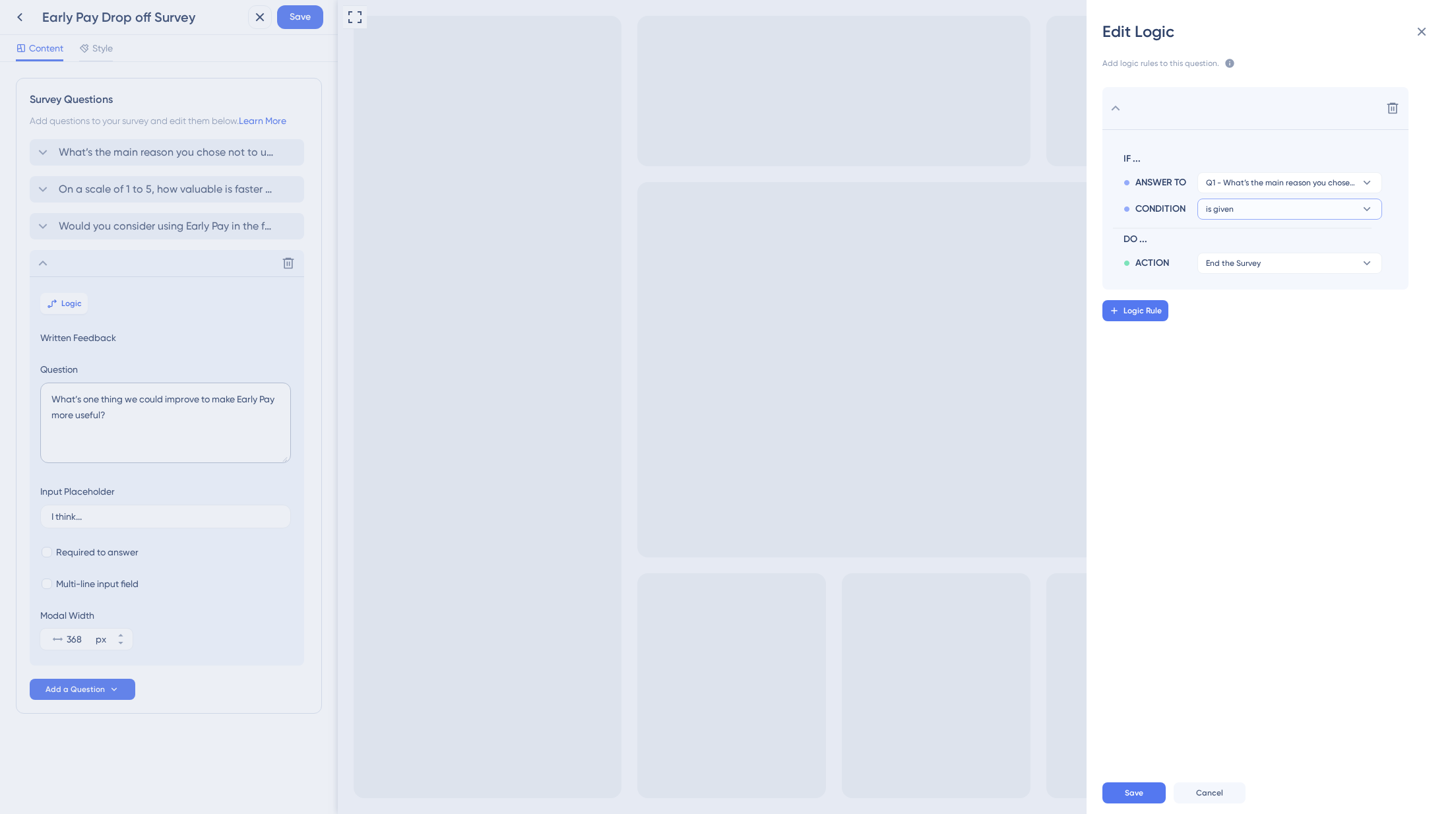
click at [1259, 208] on button "is given" at bounding box center [1290, 209] width 184 height 21
click at [1384, 104] on button at bounding box center [1392, 108] width 21 height 21
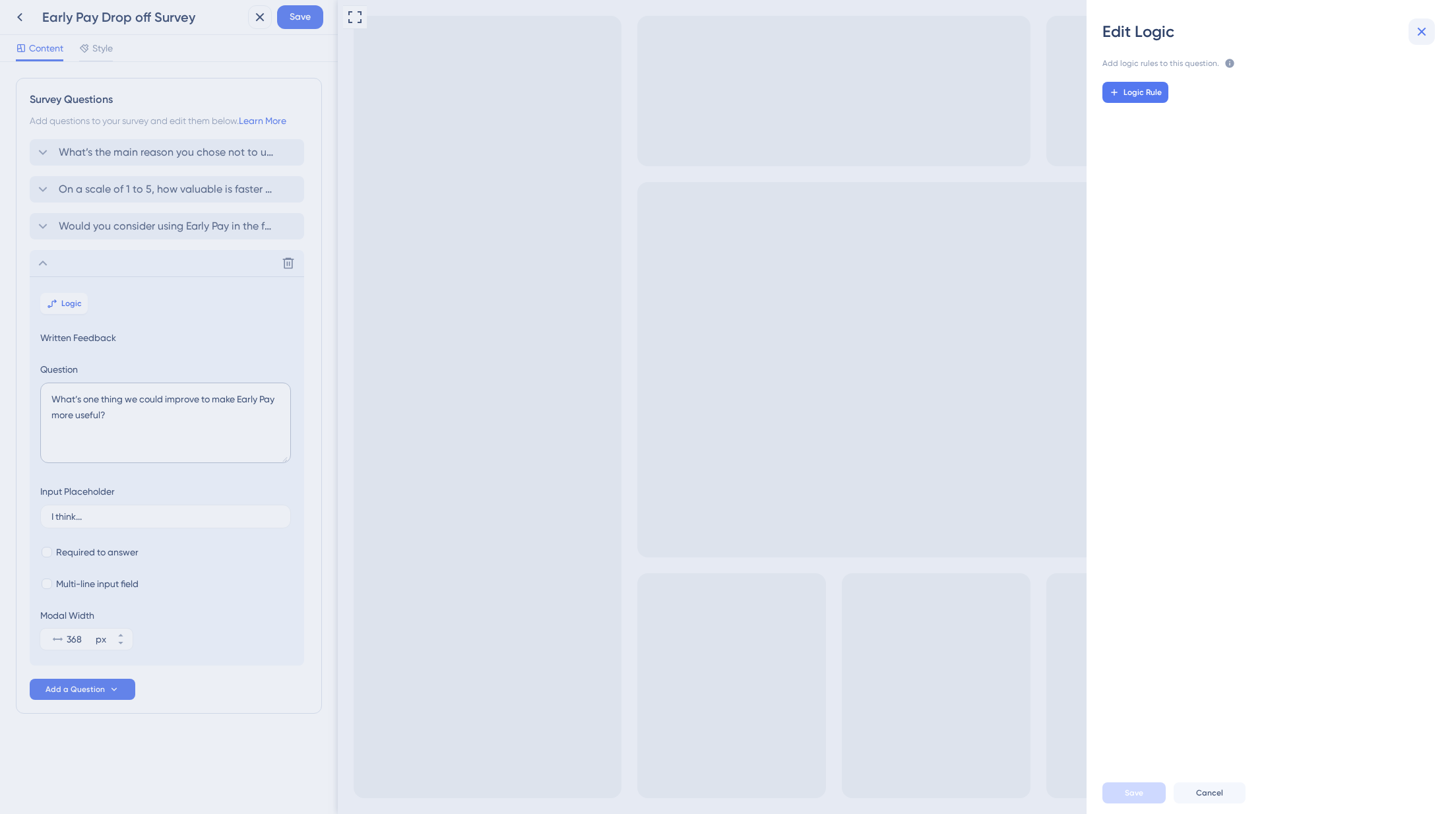
click at [1417, 29] on icon at bounding box center [1422, 31] width 16 height 16
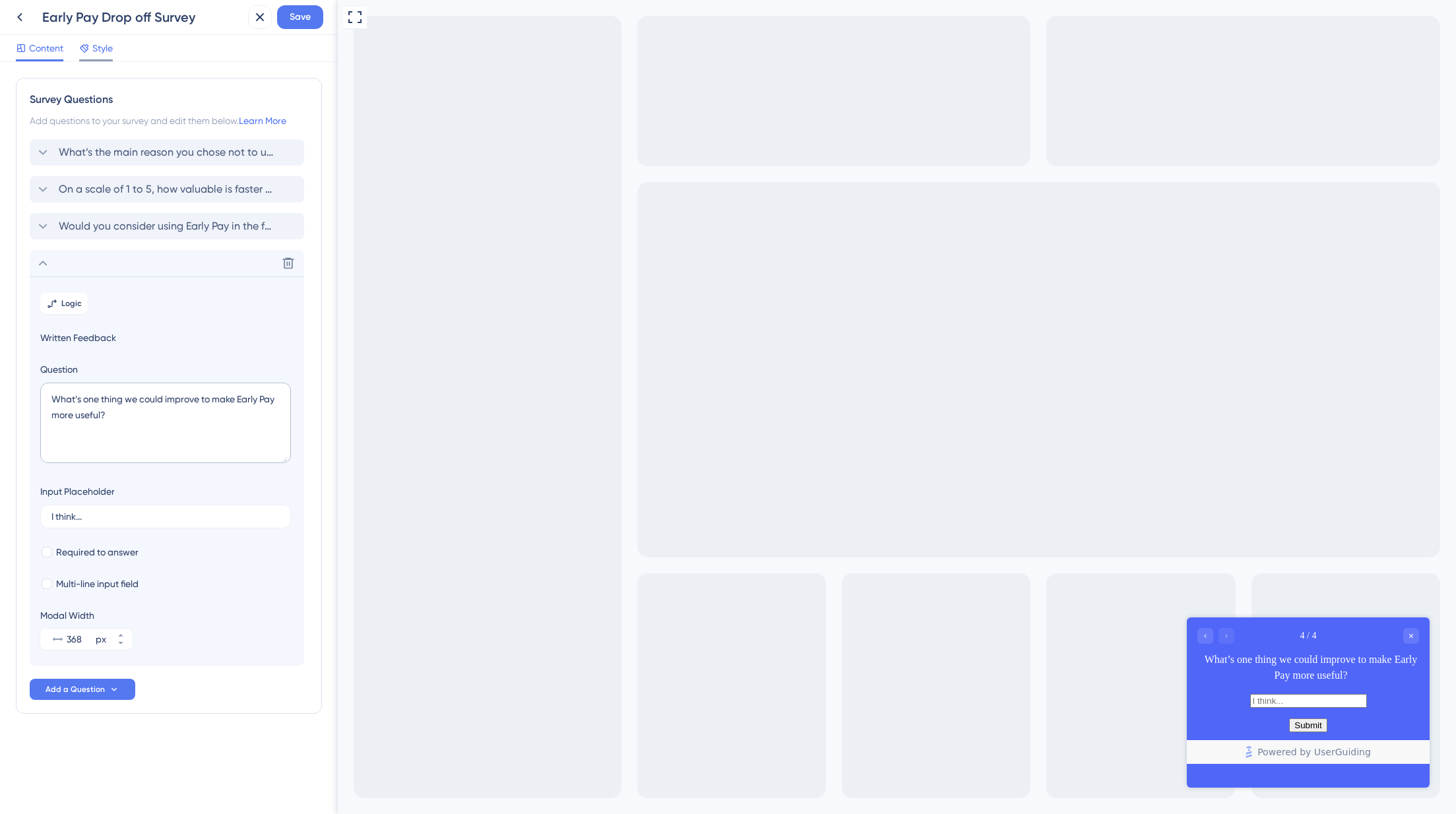
click at [102, 53] on span "Style" at bounding box center [102, 48] width 20 height 16
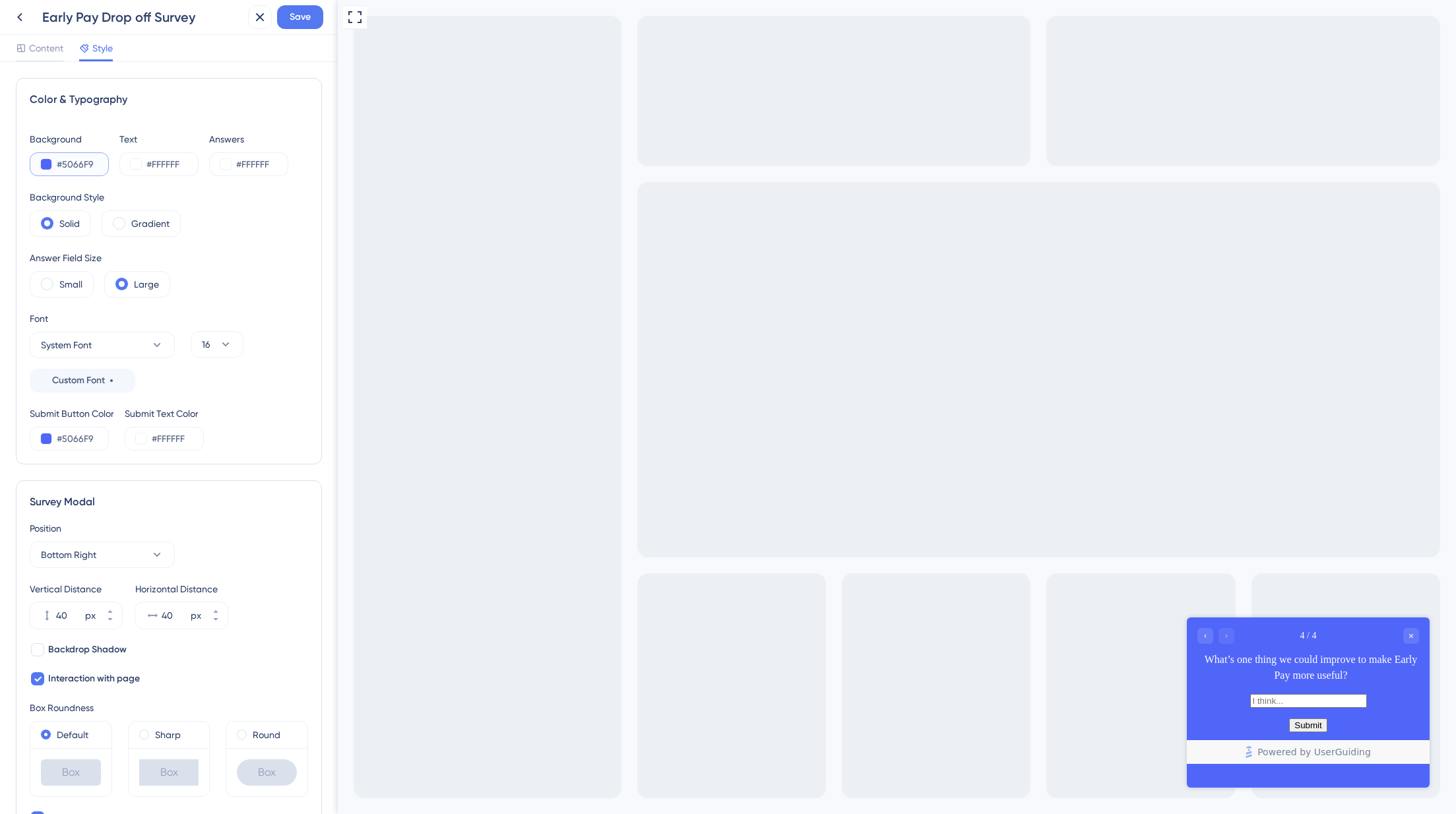
click at [85, 170] on input "#5066F9" at bounding box center [83, 164] width 54 height 16
paste input "346EF4"
type input "#346EF4"
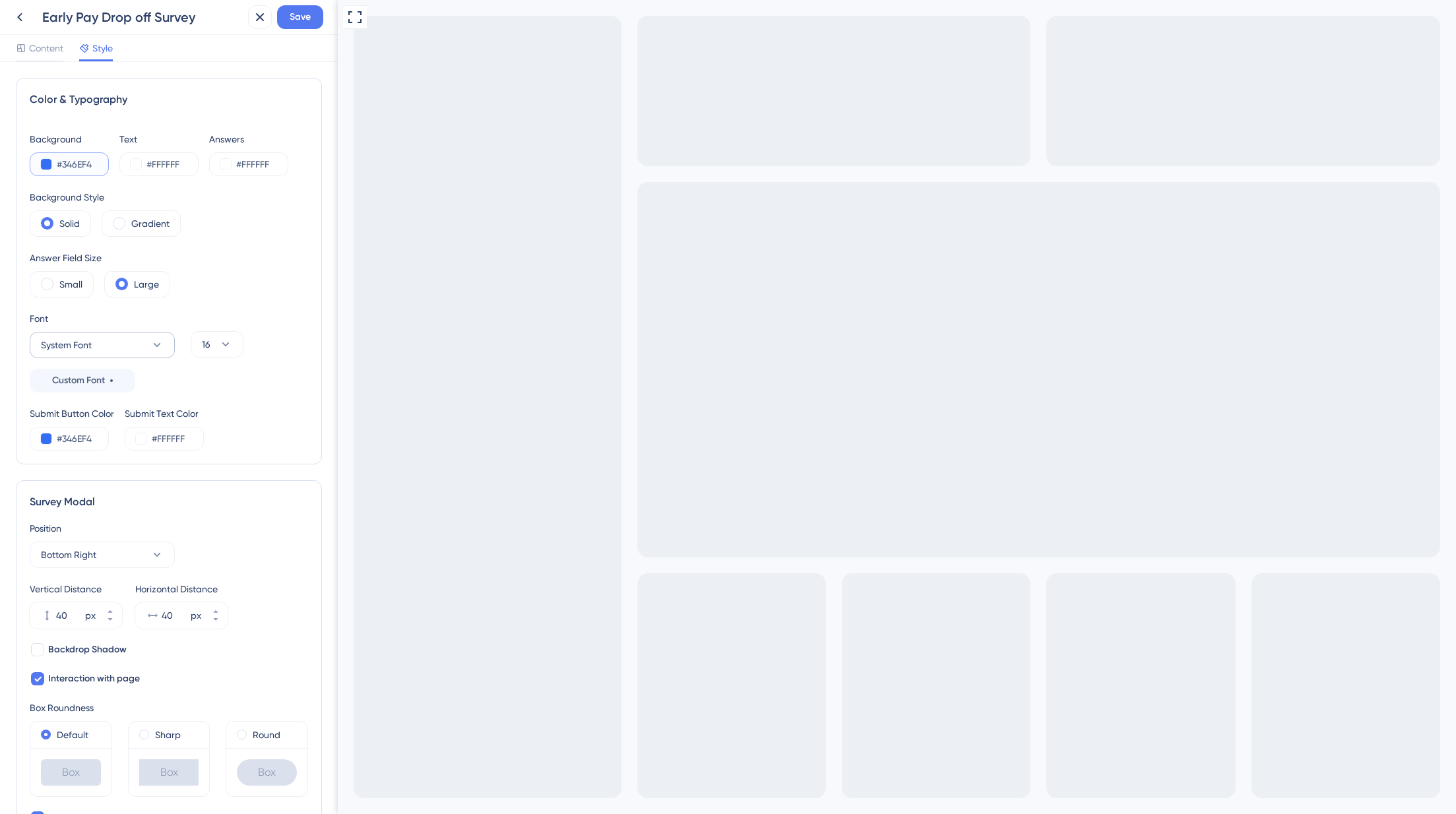
type input "#346EF4"
click at [82, 346] on span "System Font" at bounding box center [66, 345] width 51 height 16
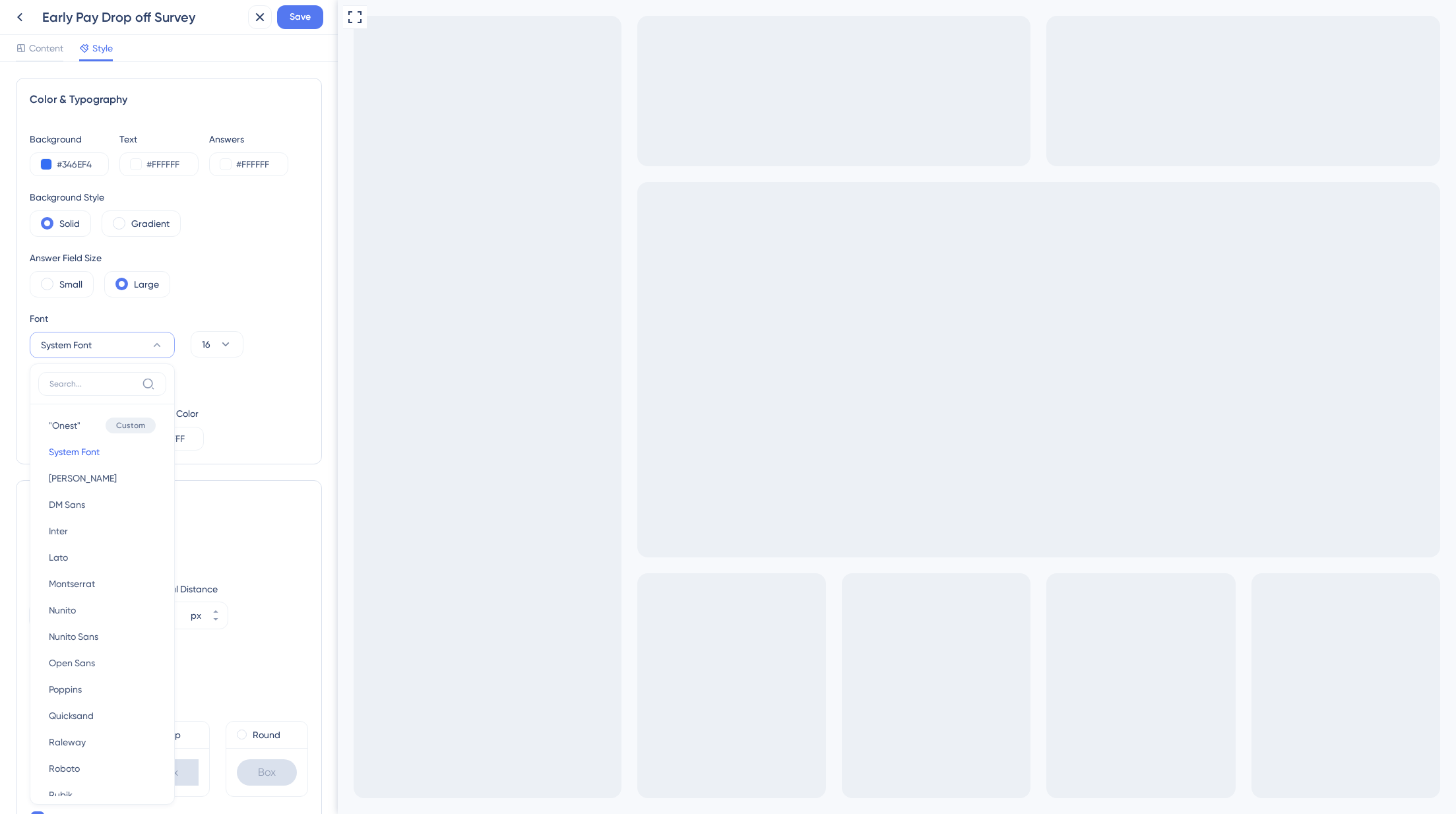
scroll to position [147, 0]
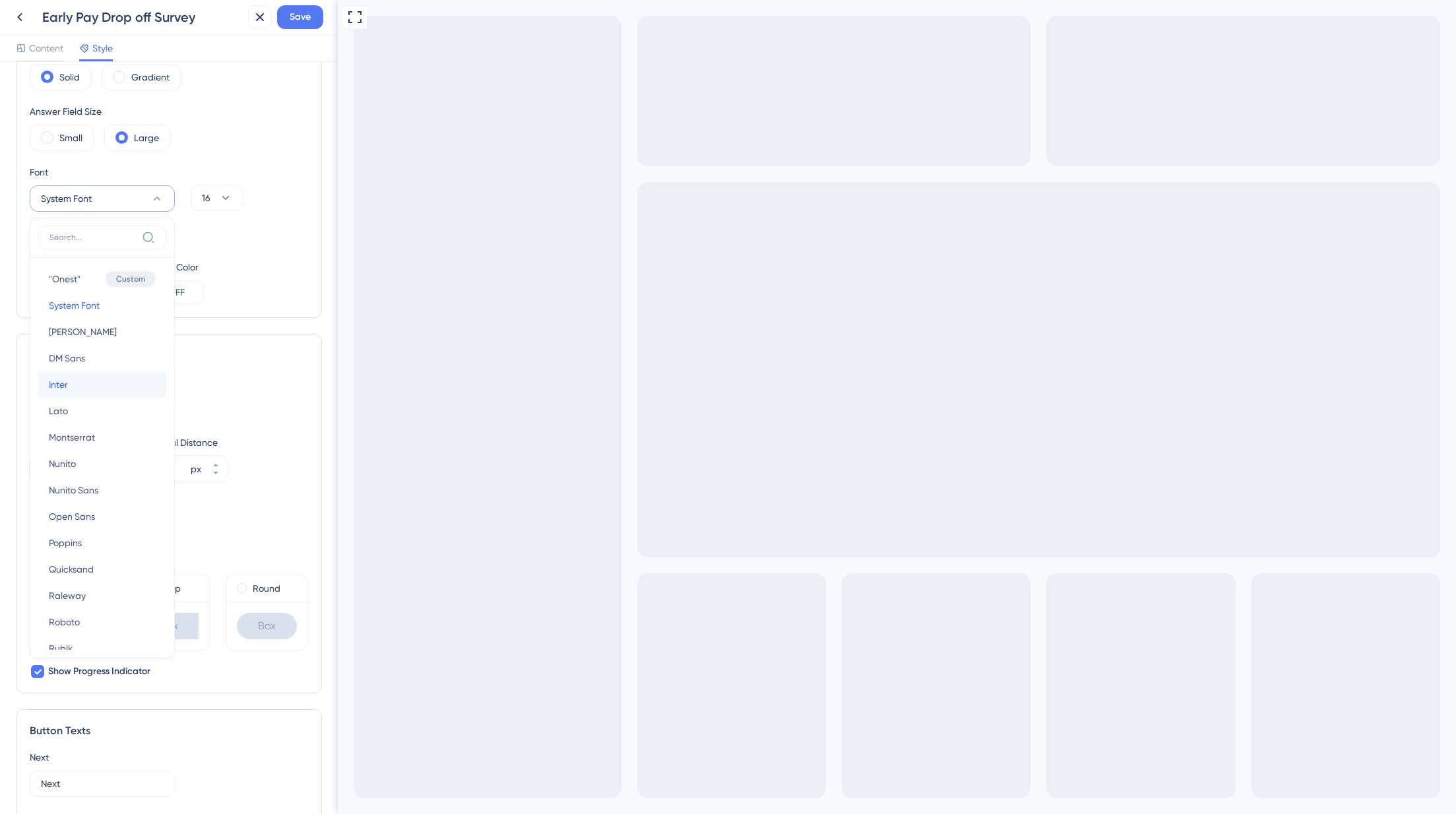
click at [76, 390] on button "Inter Inter" at bounding box center [102, 385] width 128 height 27
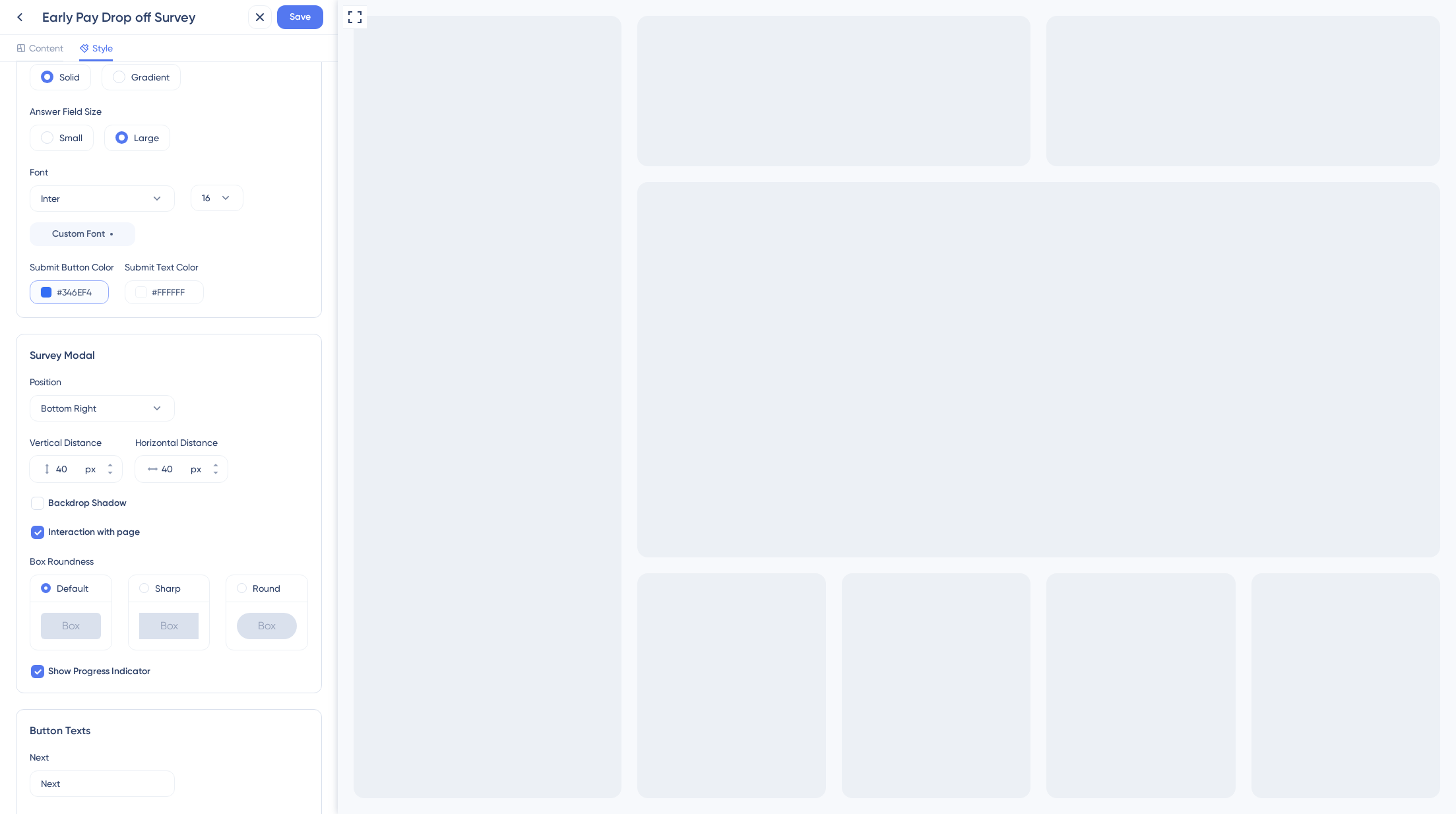
click at [85, 291] on input "#346EF4" at bounding box center [83, 292] width 54 height 16
paste input "A1C0FE"
click at [78, 291] on input "#A1C0FE" at bounding box center [83, 292] width 54 height 16
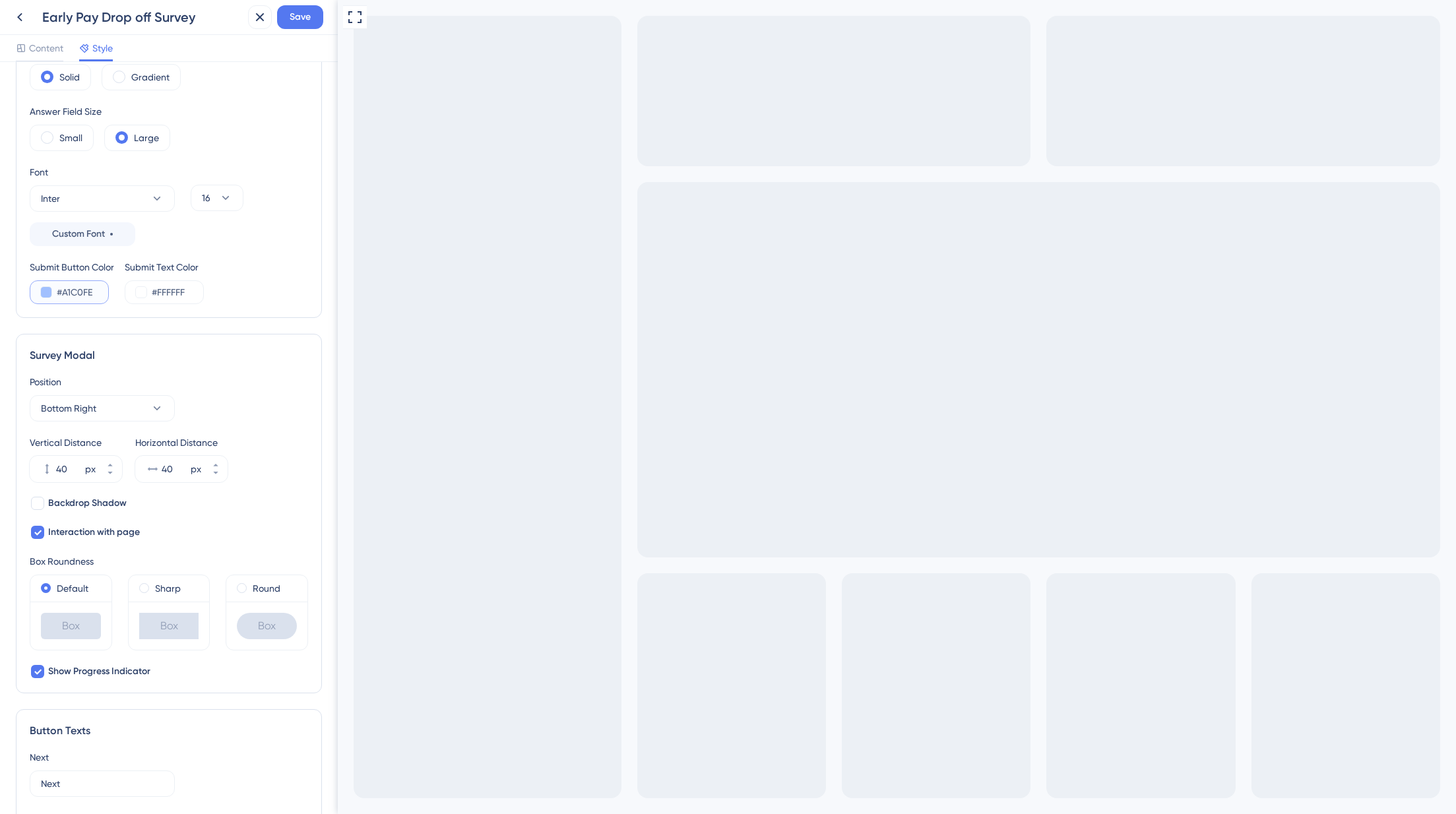
paste input "7FA7F7"
type input "#7FA7F7"
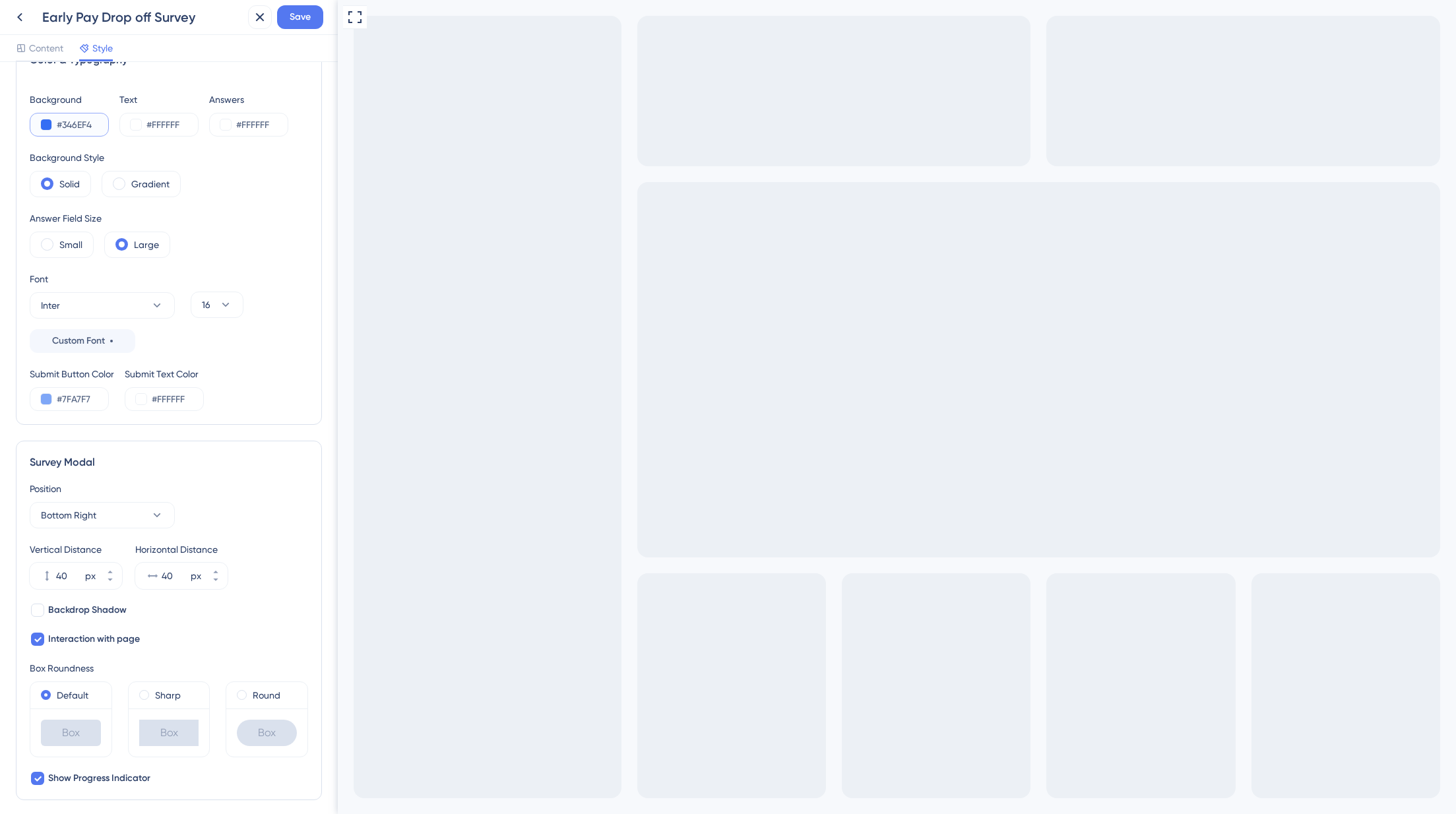
click at [79, 130] on input "#346EF4" at bounding box center [83, 124] width 54 height 16
paste input "2D62DC"
type input "#2D62DC"
click at [135, 187] on label "Gradient" at bounding box center [150, 184] width 38 height 16
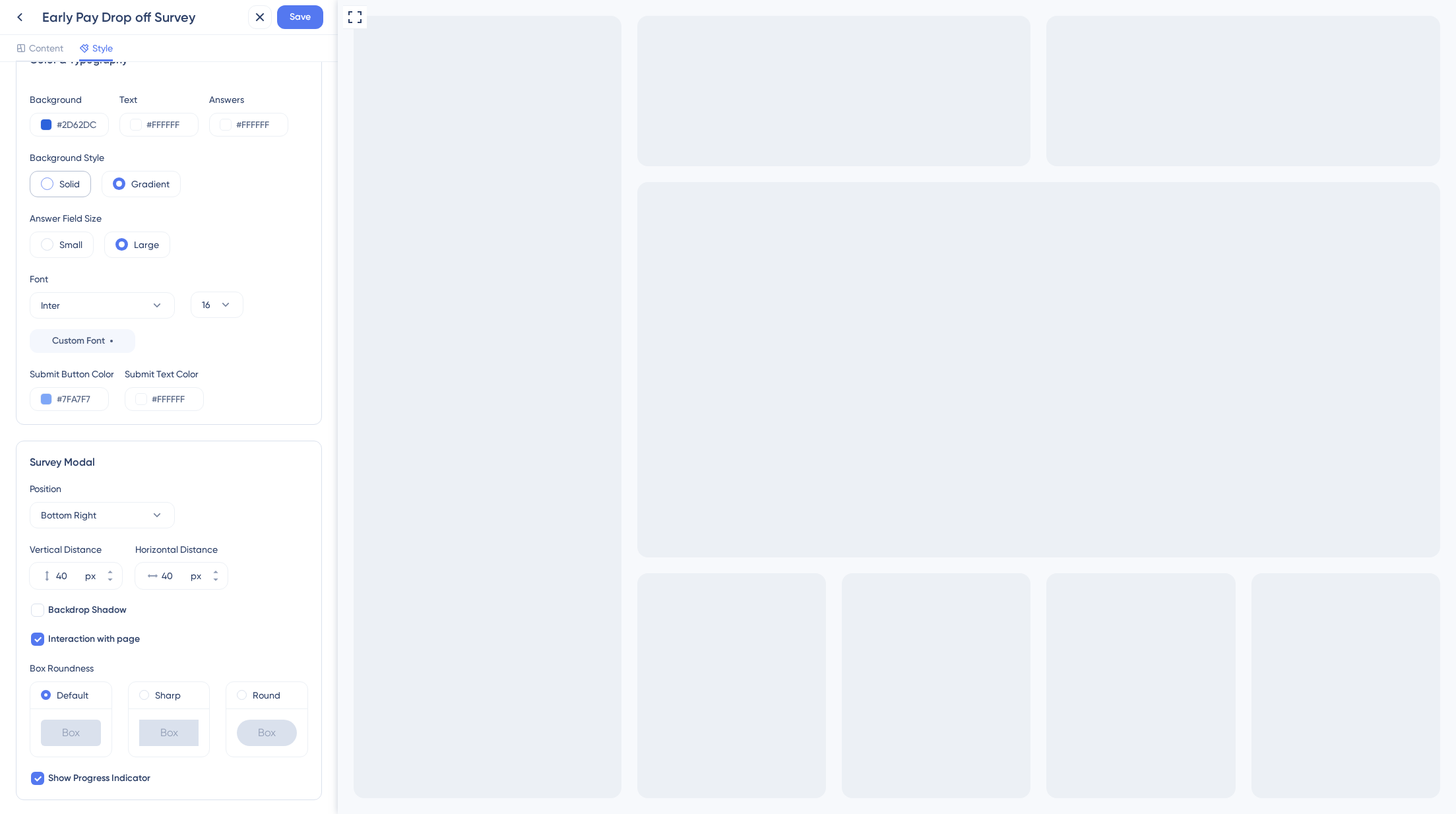
click at [78, 180] on label "Solid" at bounding box center [69, 184] width 20 height 16
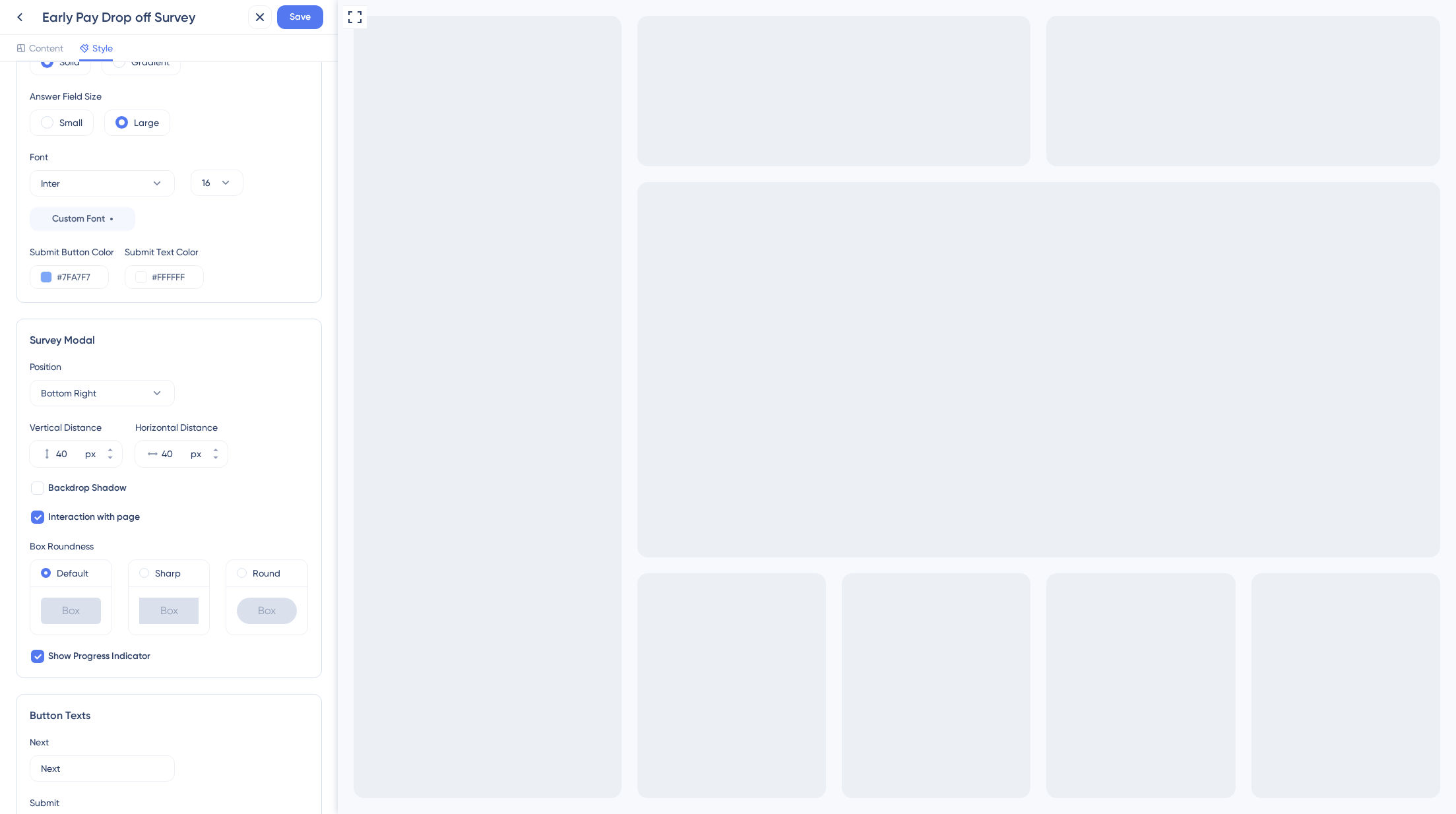
scroll to position [173, 0]
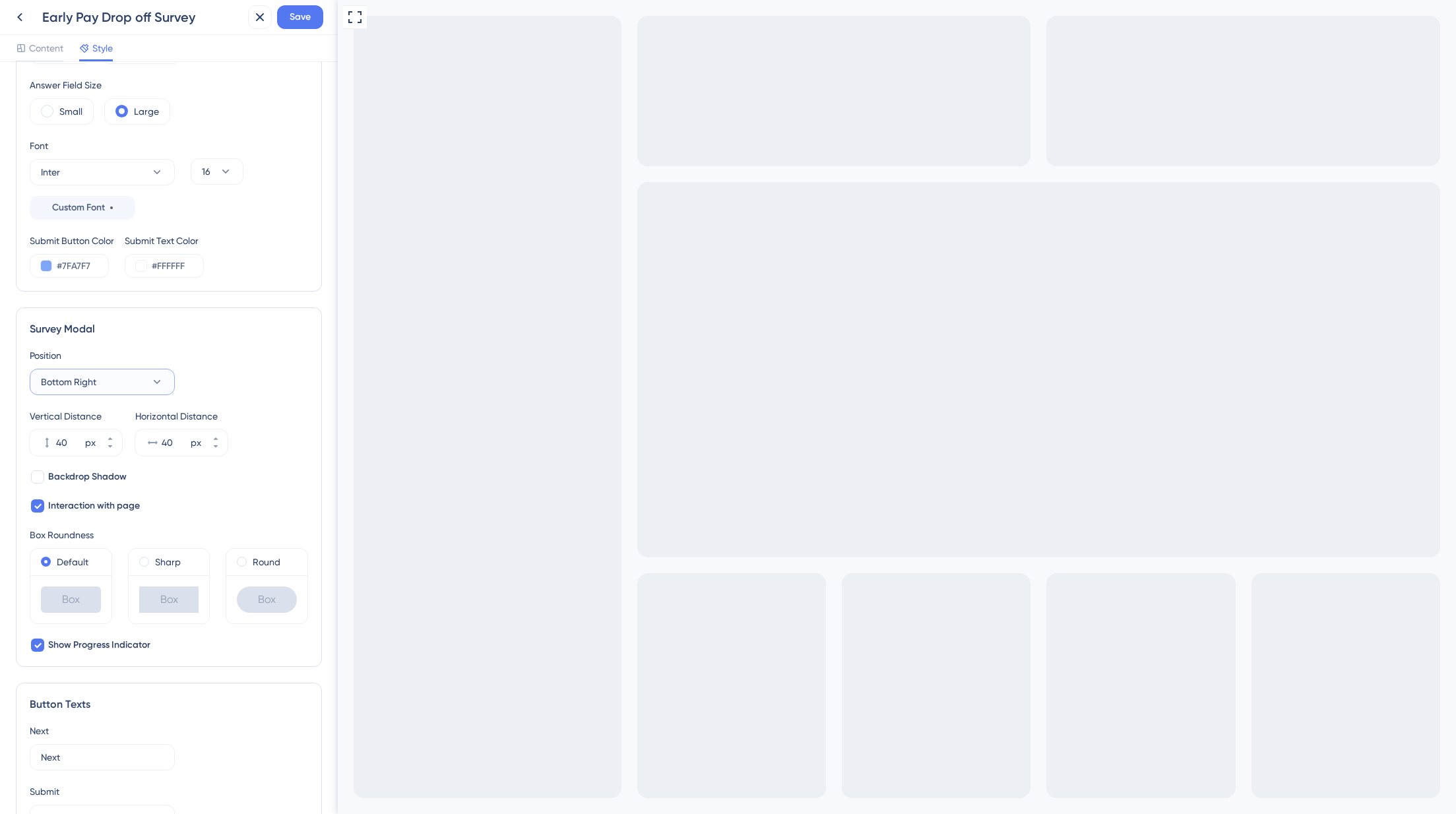
click at [99, 388] on button "Bottom Right" at bounding box center [102, 382] width 145 height 27
click at [90, 428] on div "Center Center" at bounding box center [102, 422] width 107 height 27
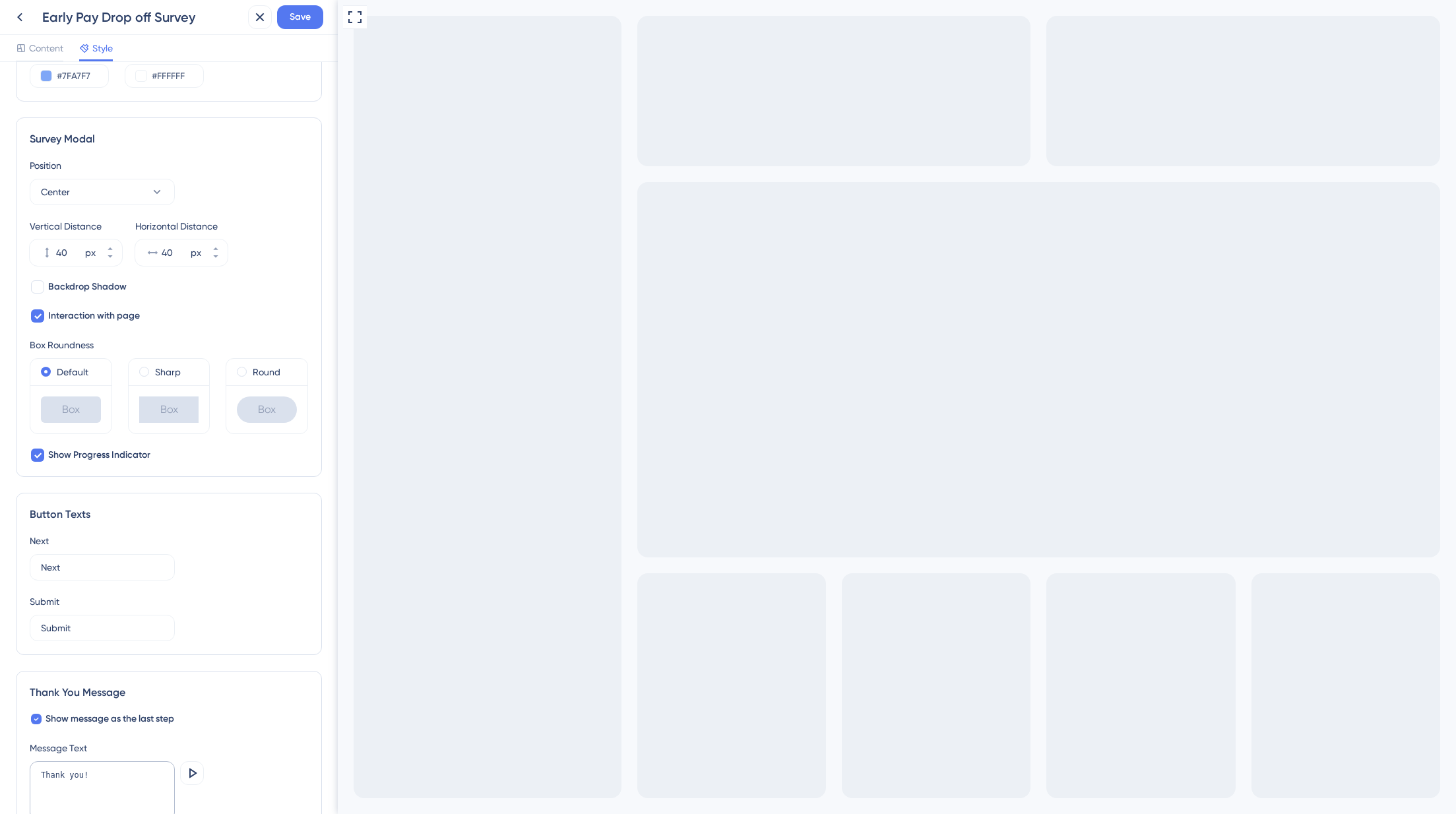
scroll to position [363, 0]
click at [45, 283] on div at bounding box center [37, 286] width 16 height 16
checkbox input "true"
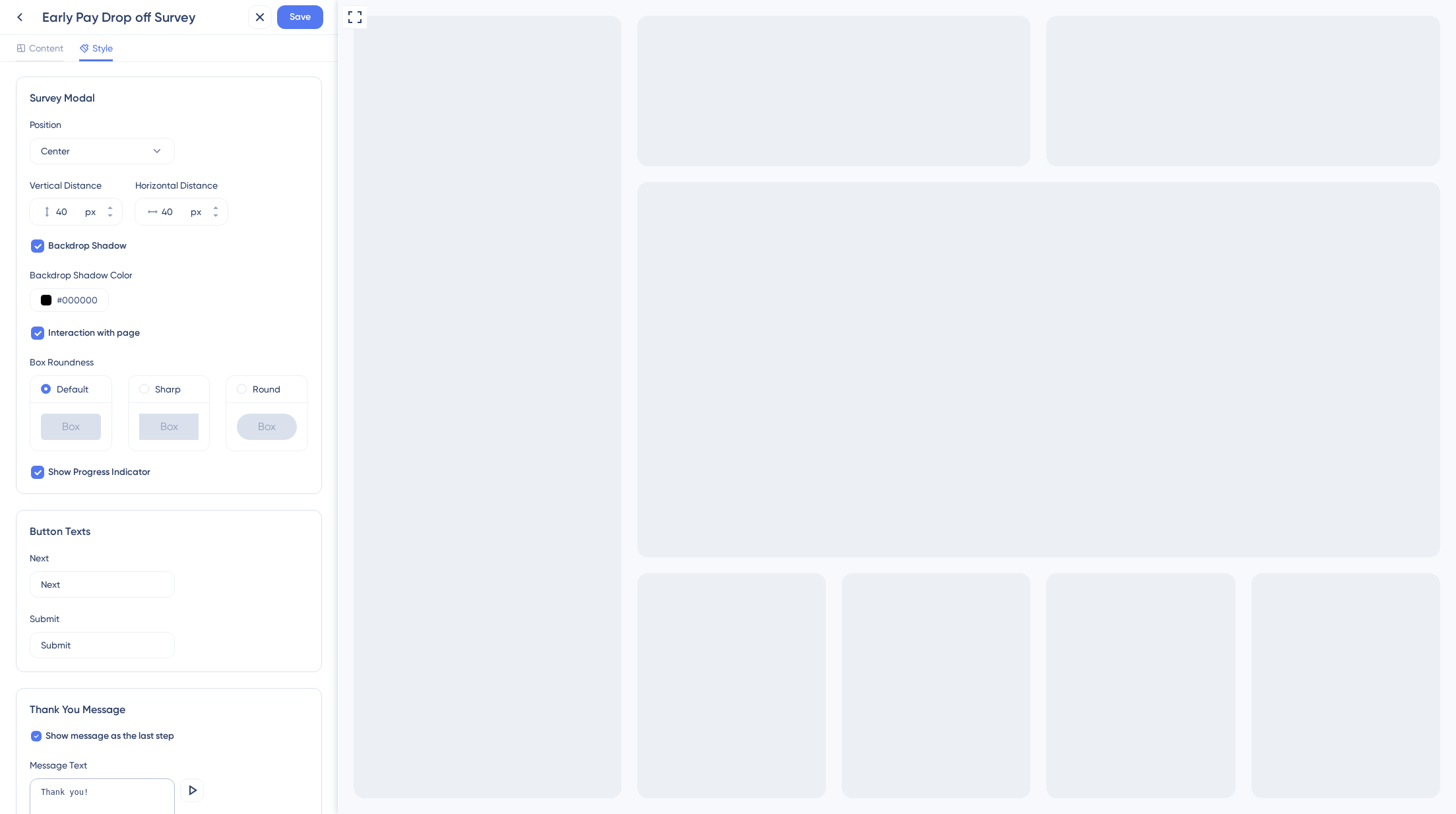
scroll to position [431, 0]
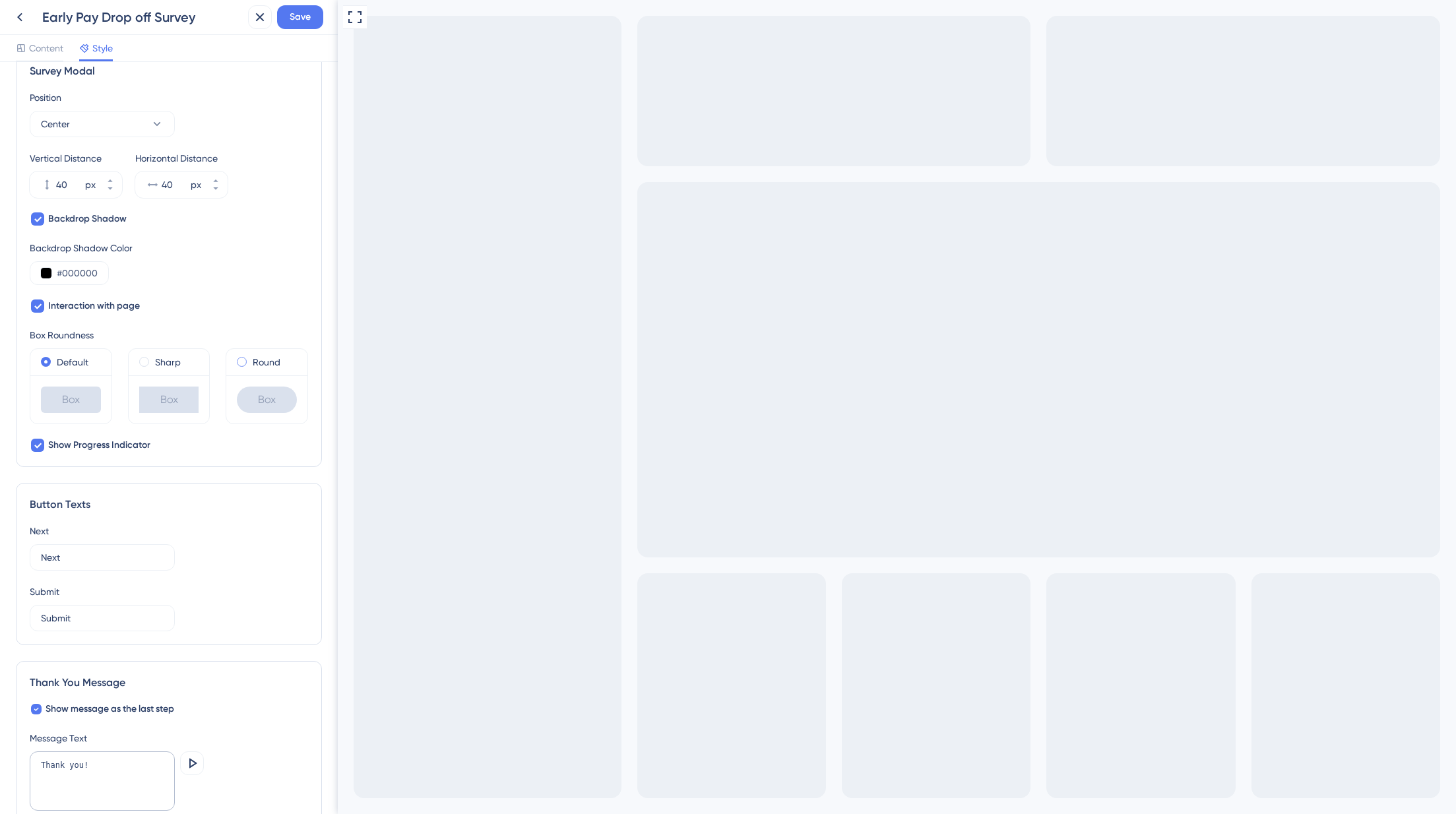
click at [264, 363] on label "Round" at bounding box center [267, 362] width 28 height 16
click at [73, 362] on label "Default" at bounding box center [72, 362] width 31 height 16
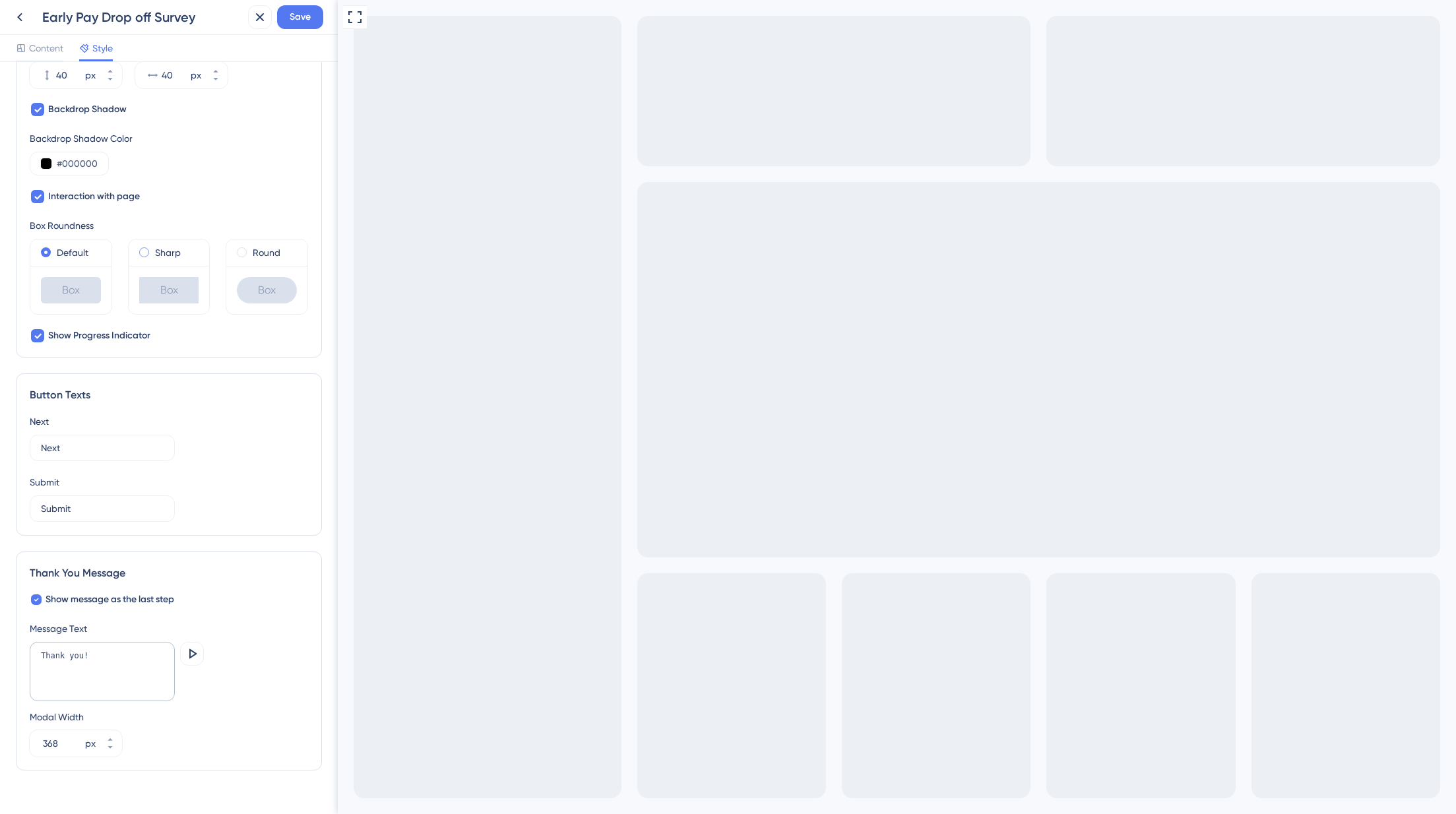
scroll to position [565, 0]
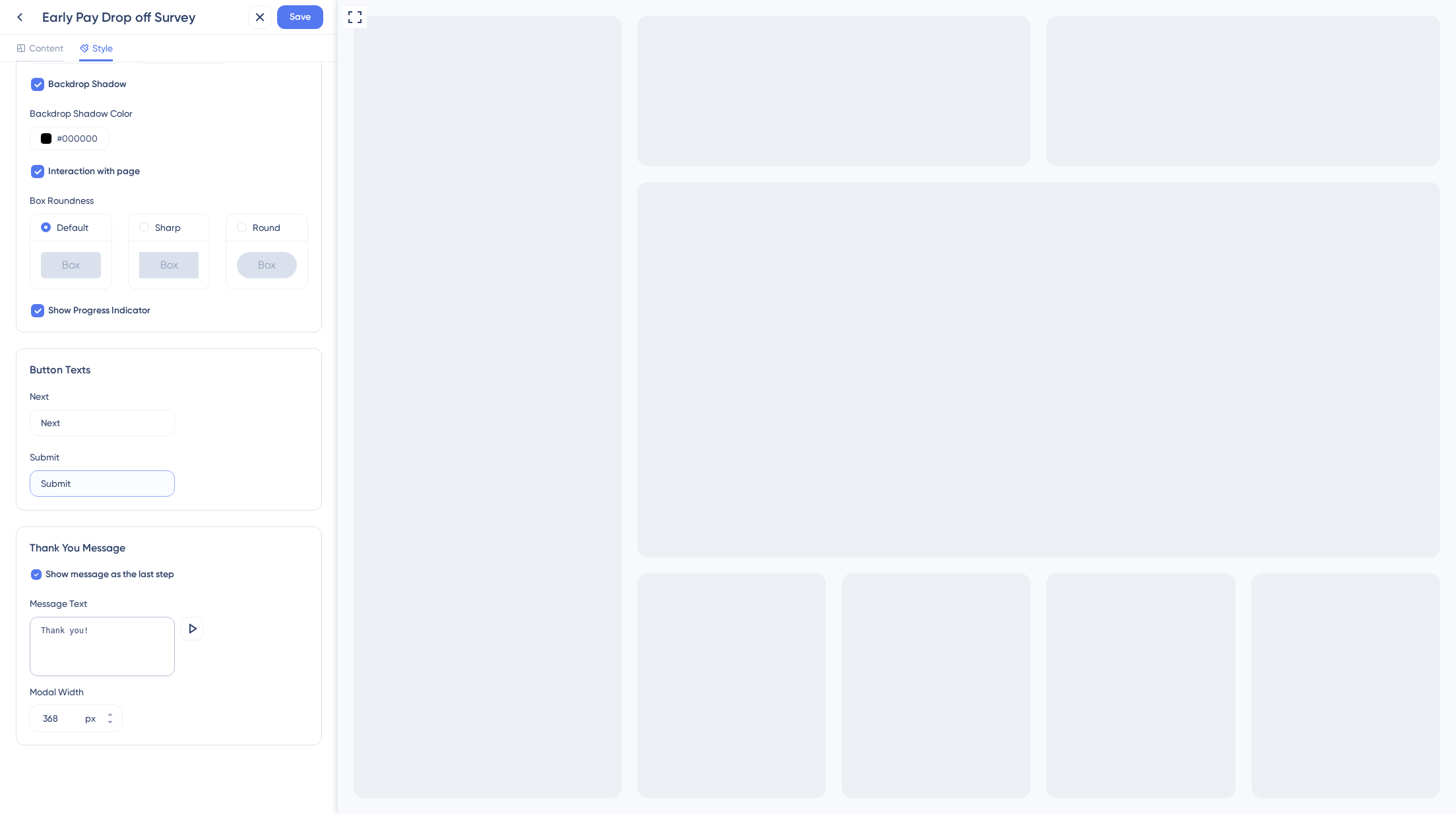
click at [57, 485] on input "Submit" at bounding box center [103, 484] width 123 height 15
type input "Done"
click at [83, 630] on textarea "Thank you!" at bounding box center [102, 646] width 145 height 59
drag, startPoint x: 76, startPoint y: 641, endPoint x: 34, endPoint y: 630, distance: 43.4
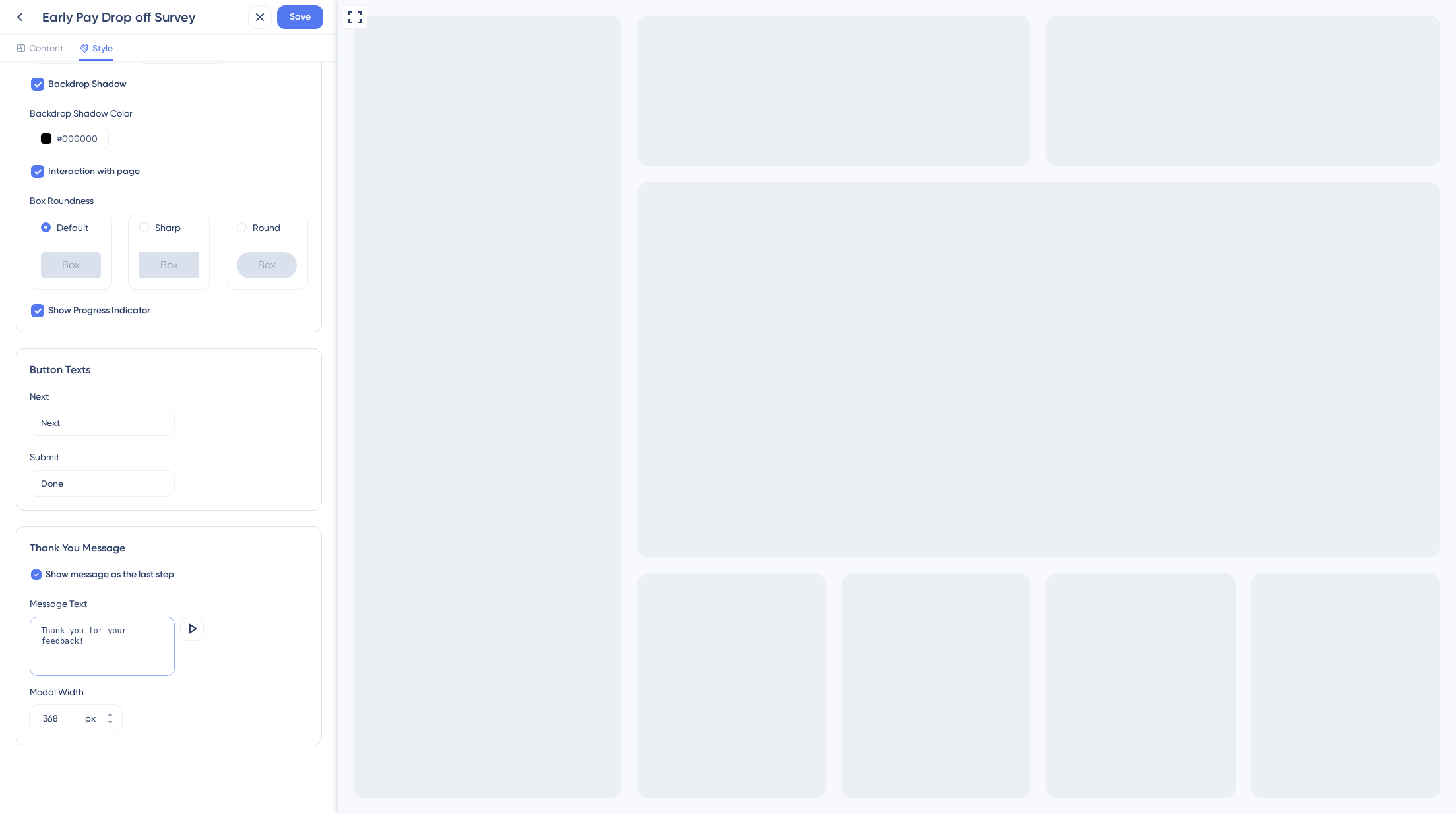
click at [34, 630] on textarea "Thank you for your feedback!" at bounding box center [102, 646] width 145 height 59
paste textarea "Big thanks for your input—it helps us improve Early Pay"
click at [46, 643] on textarea "Big thanks for your input—it helps us improve Early Pay!" at bounding box center [102, 646] width 145 height 59
type textarea "Big thanks for your input. It helps us improve Early Pay!"
click at [190, 627] on icon at bounding box center [193, 628] width 8 height 10
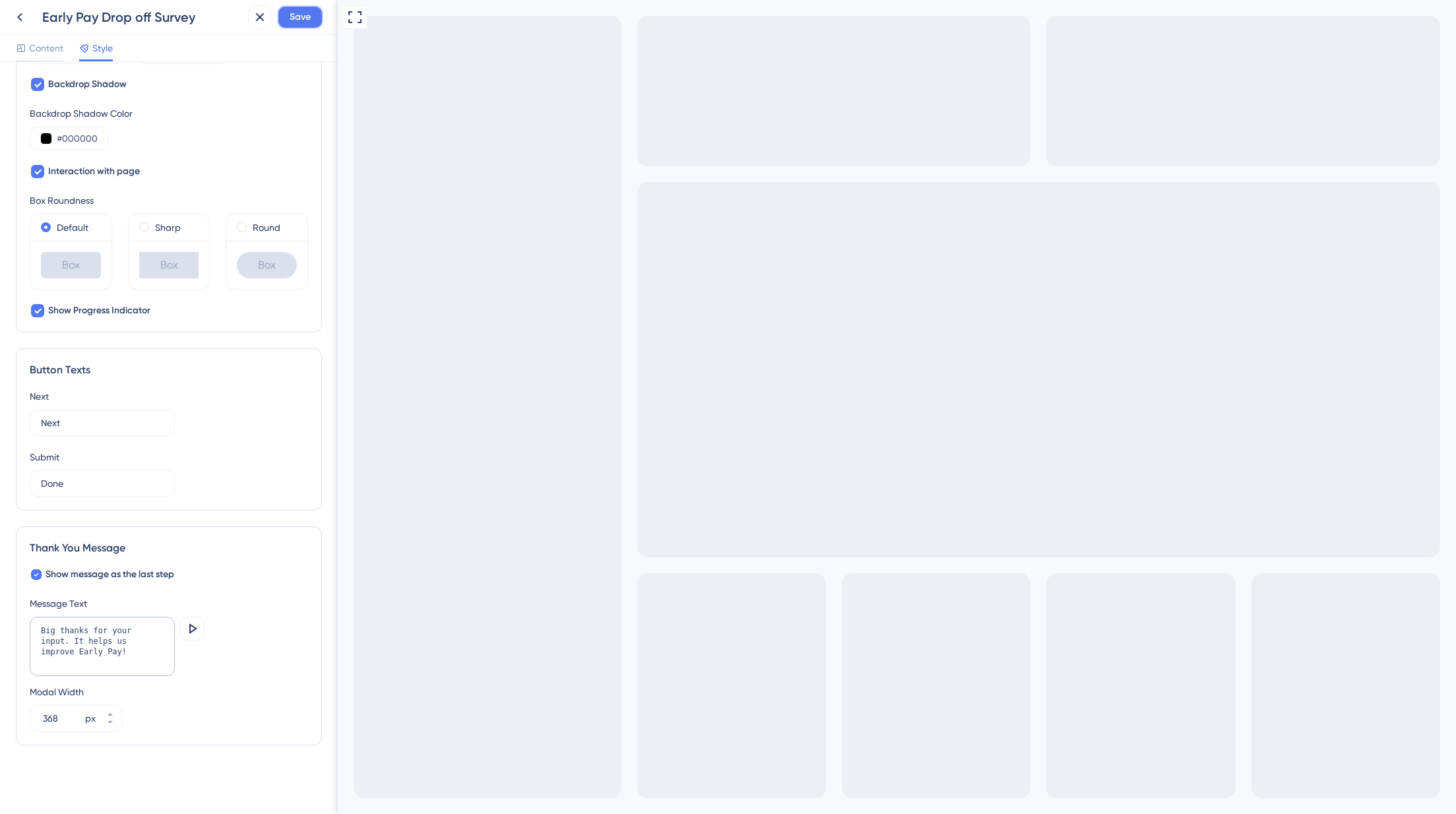
click at [289, 17] on button "Save" at bounding box center [300, 17] width 46 height 24
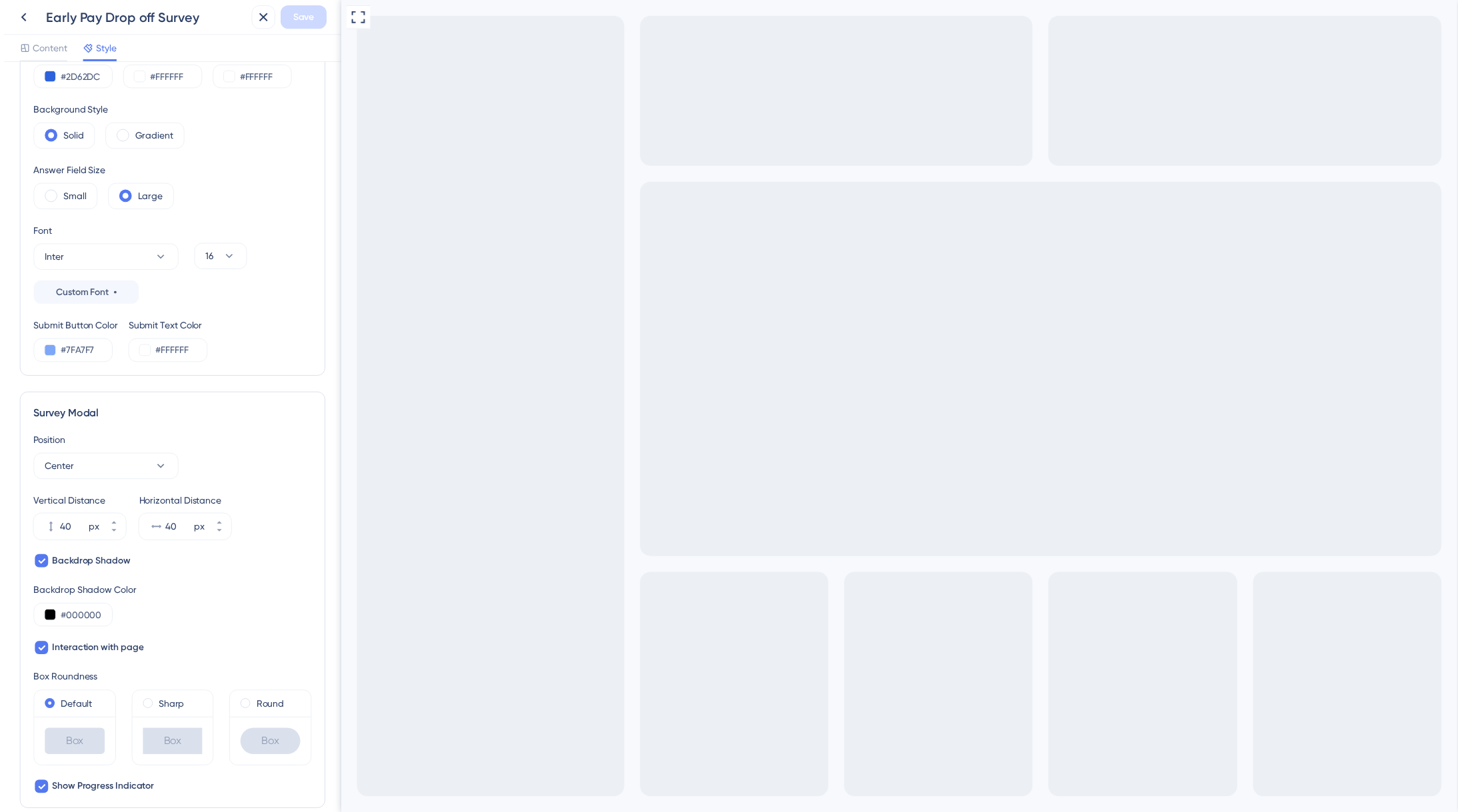
scroll to position [0, 0]
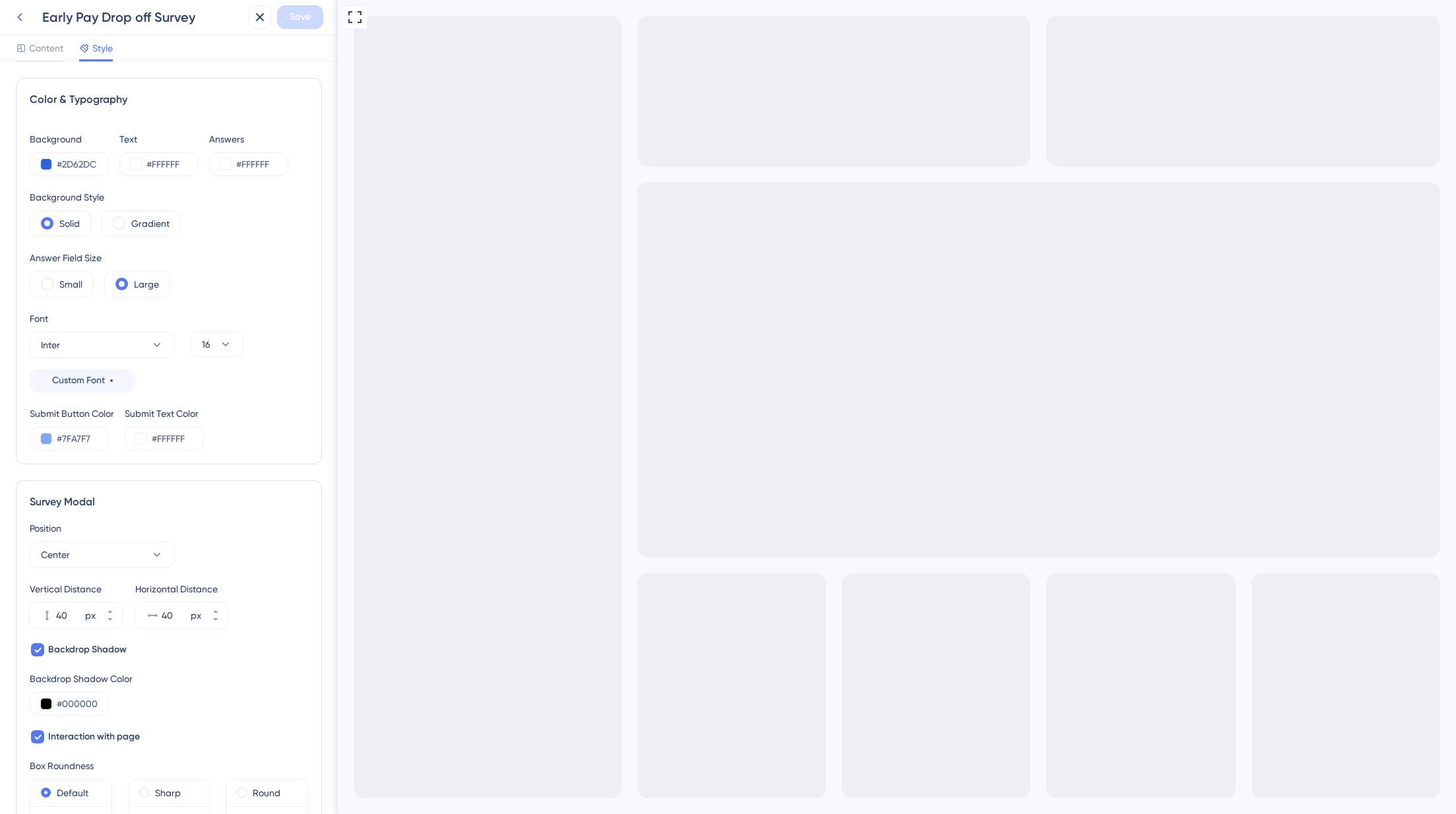
click at [17, 14] on icon at bounding box center [20, 17] width 16 height 16
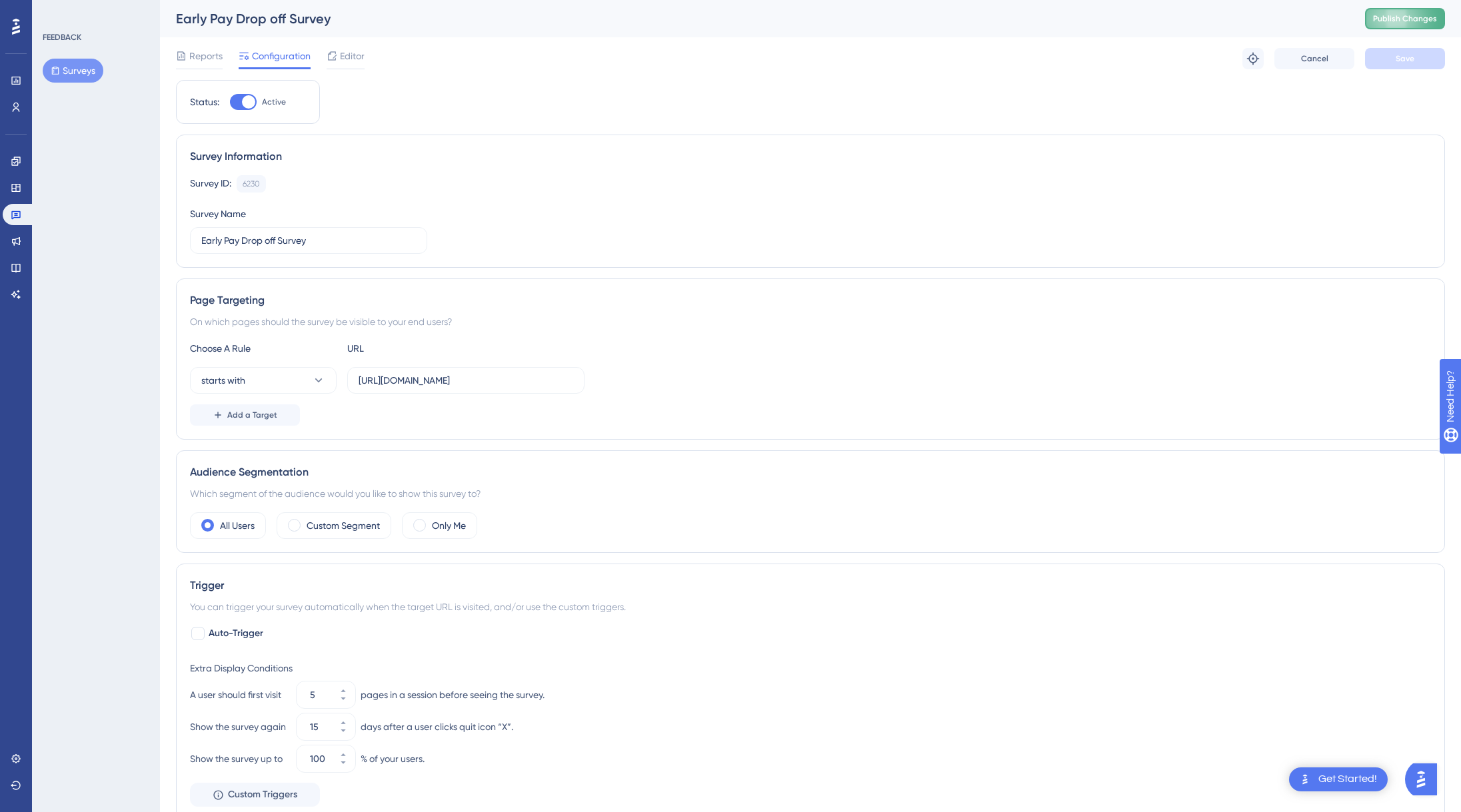
click at [1387, 28] on button "Publish Changes" at bounding box center [1405, 18] width 80 height 21
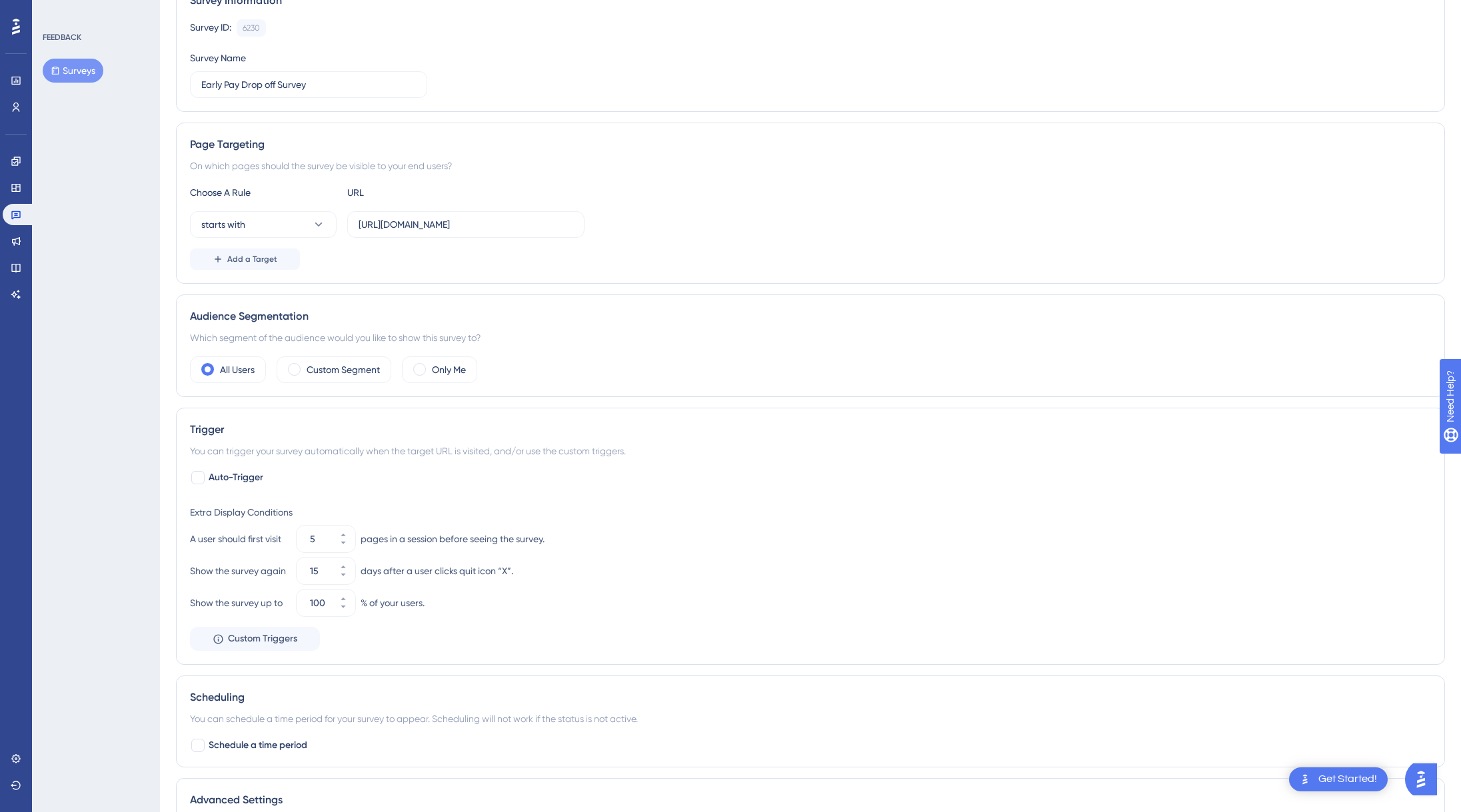
scroll to position [326, 0]
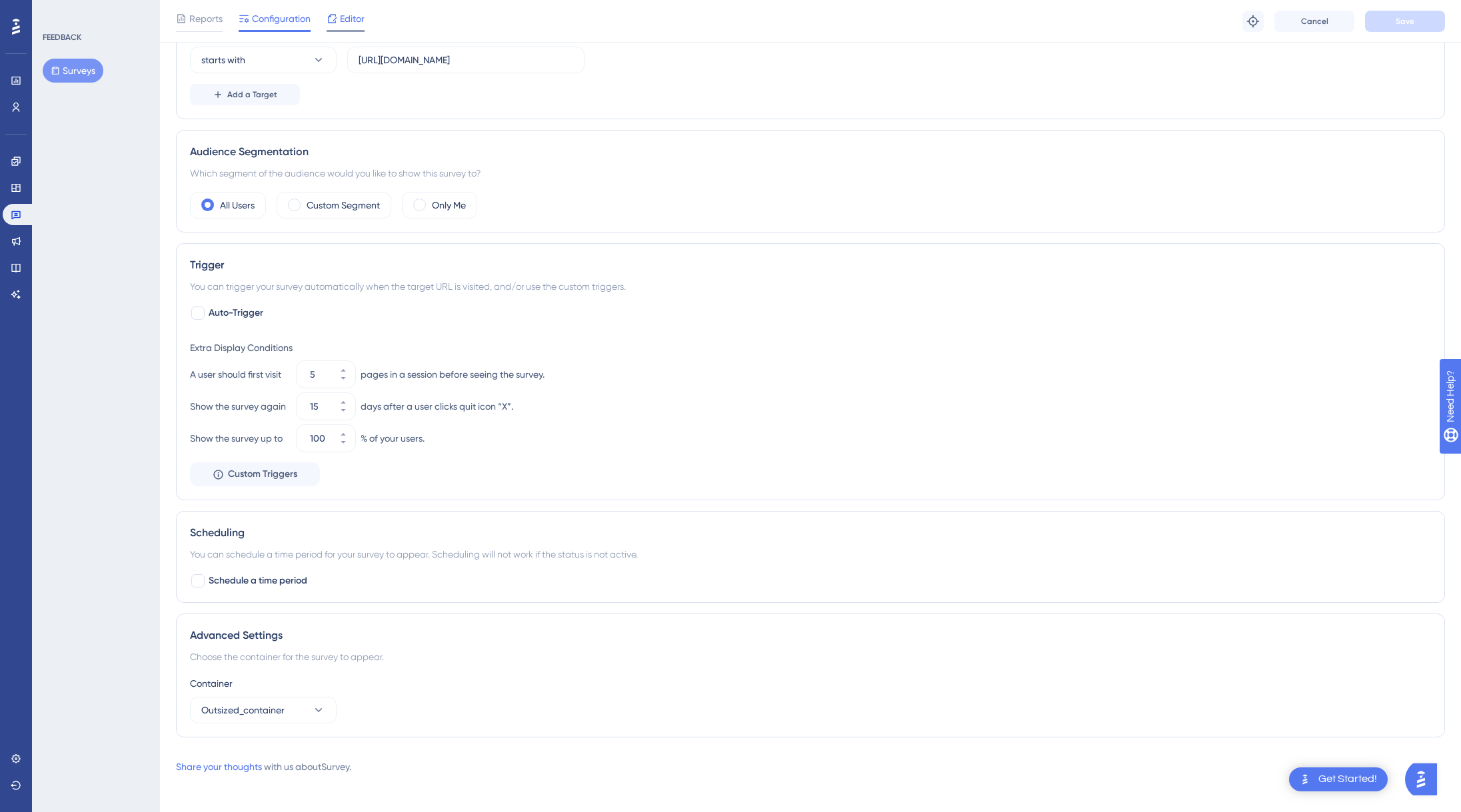
click at [353, 14] on span "Editor" at bounding box center [352, 18] width 25 height 16
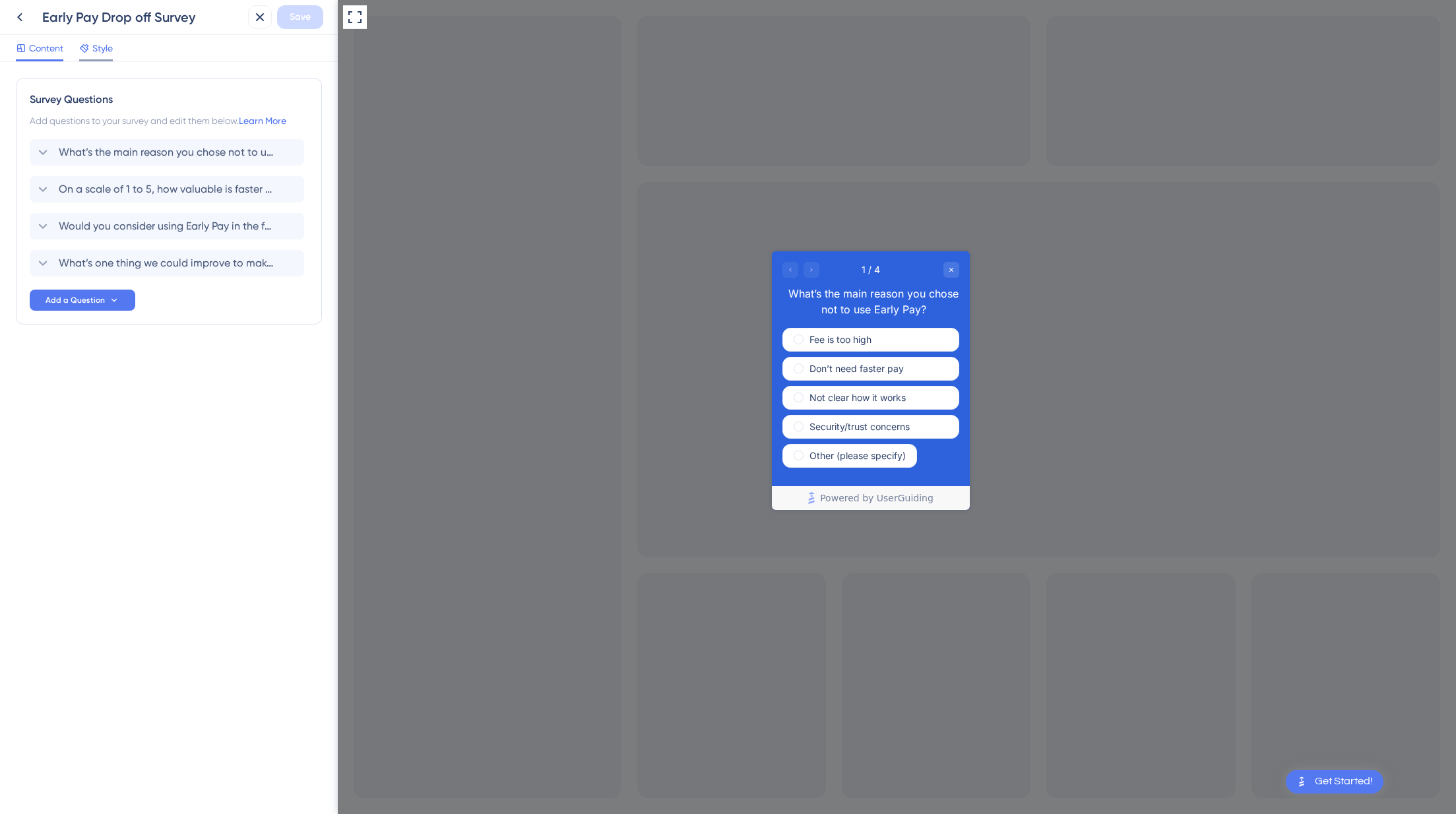
click at [100, 48] on span "Style" at bounding box center [102, 48] width 20 height 16
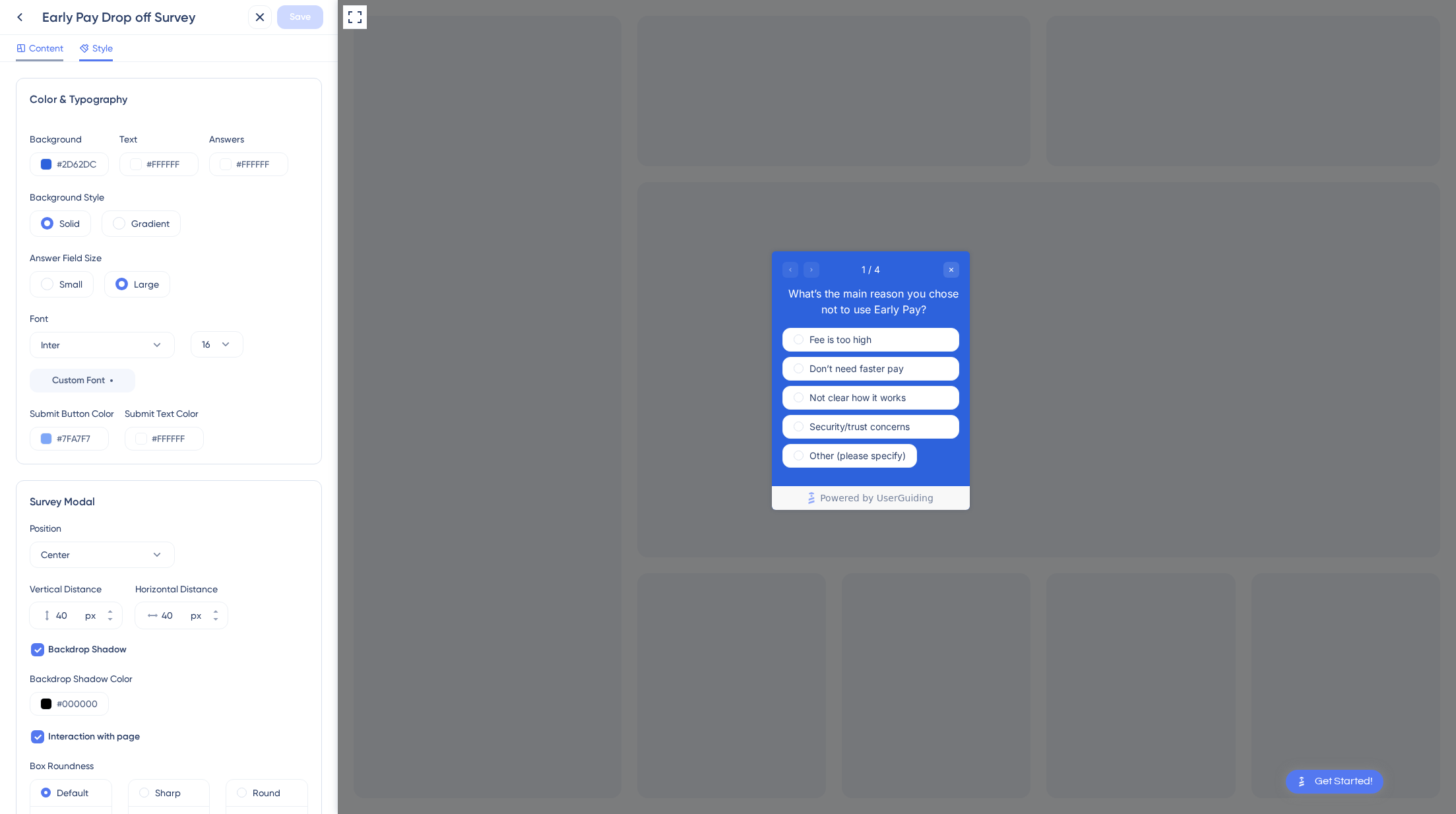
click at [42, 46] on span "Content" at bounding box center [46, 48] width 34 height 16
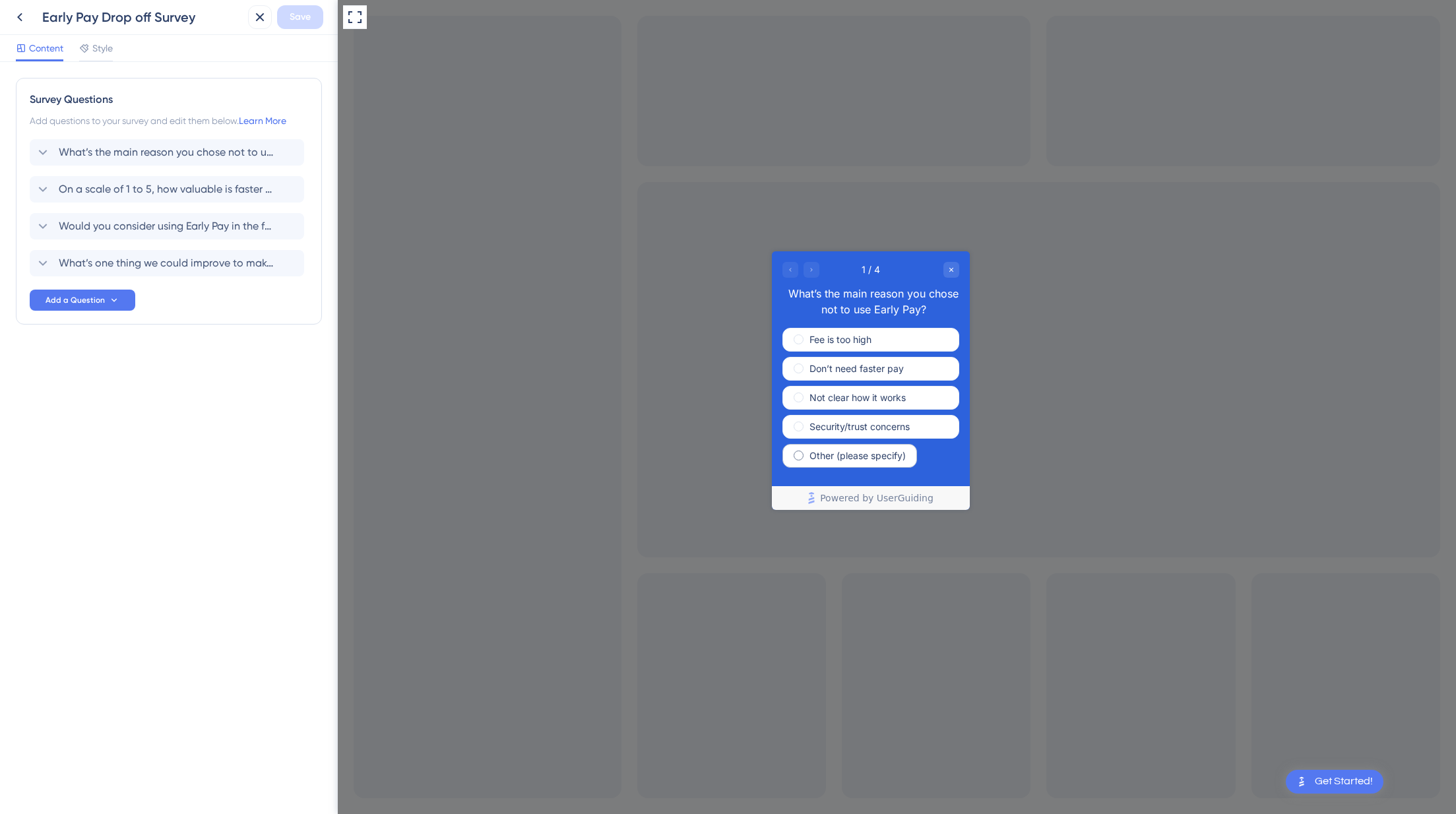
click at [876, 456] on label "Other (please specify)" at bounding box center [857, 456] width 96 height 13
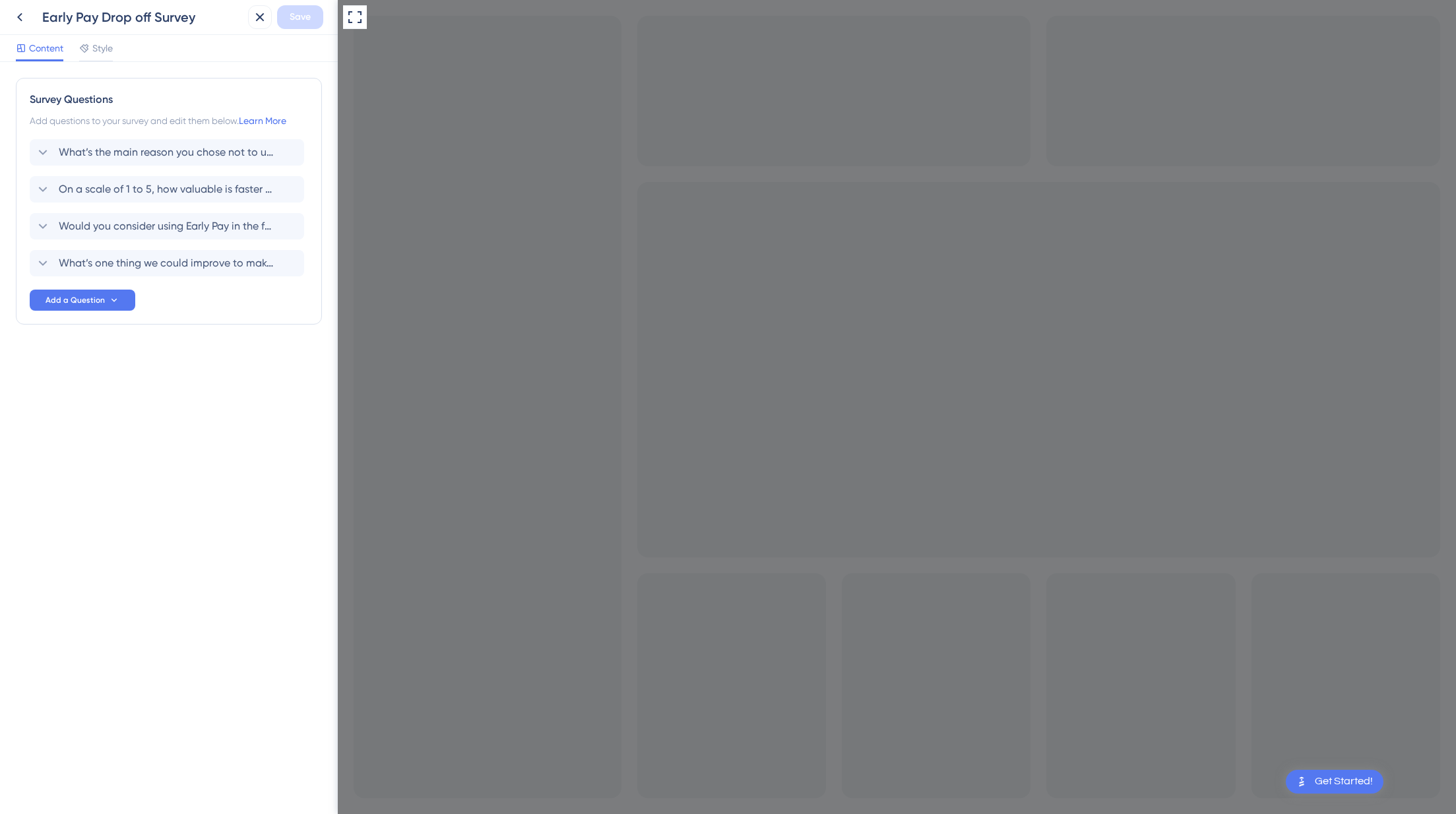
click at [338, 0] on div at bounding box center [338, 0] width 0 height 0
click at [15, 18] on icon at bounding box center [20, 17] width 16 height 16
